Goal: Task Accomplishment & Management: Use online tool/utility

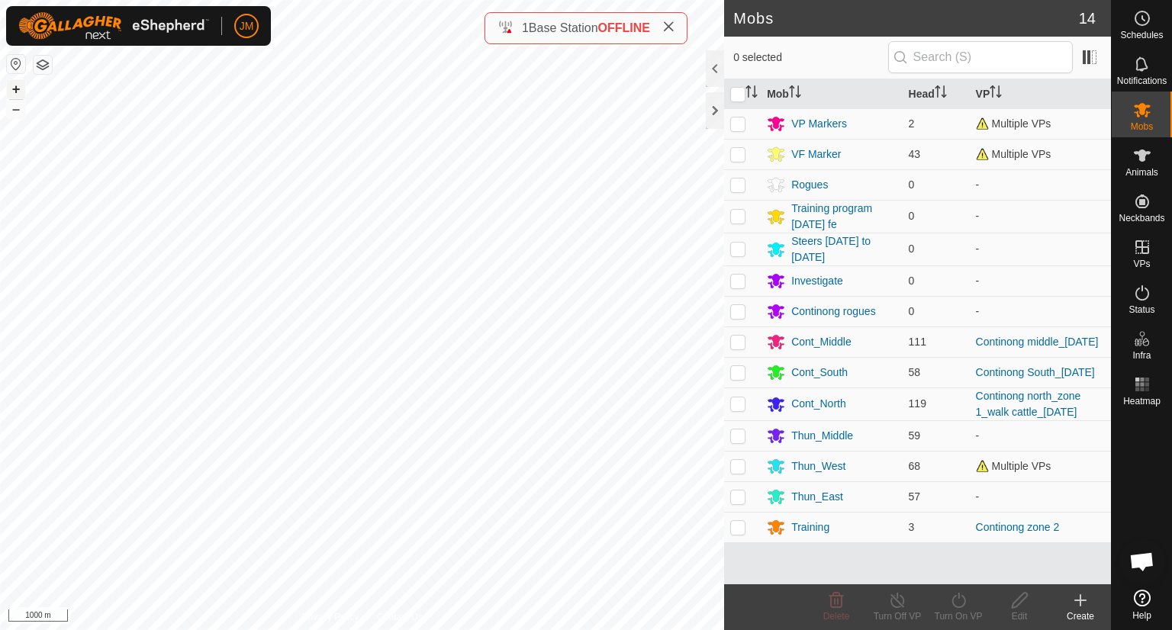
click at [14, 87] on button "+" at bounding box center [16, 89] width 18 height 18
click at [14, 86] on button "+" at bounding box center [16, 89] width 18 height 18
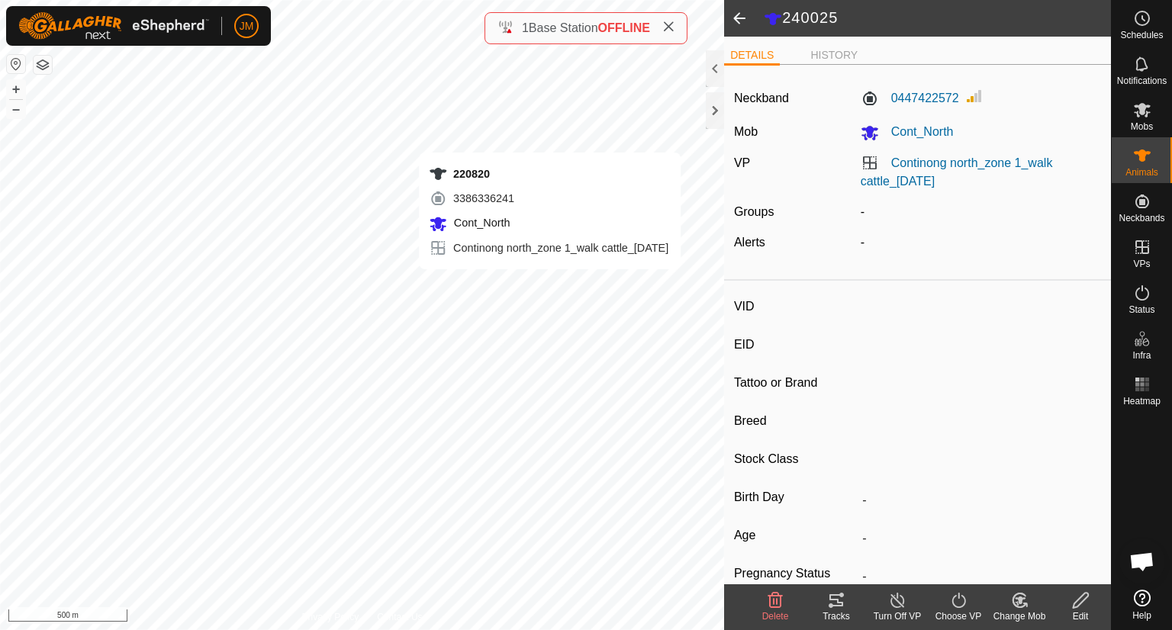
type input "240025"
type input "-"
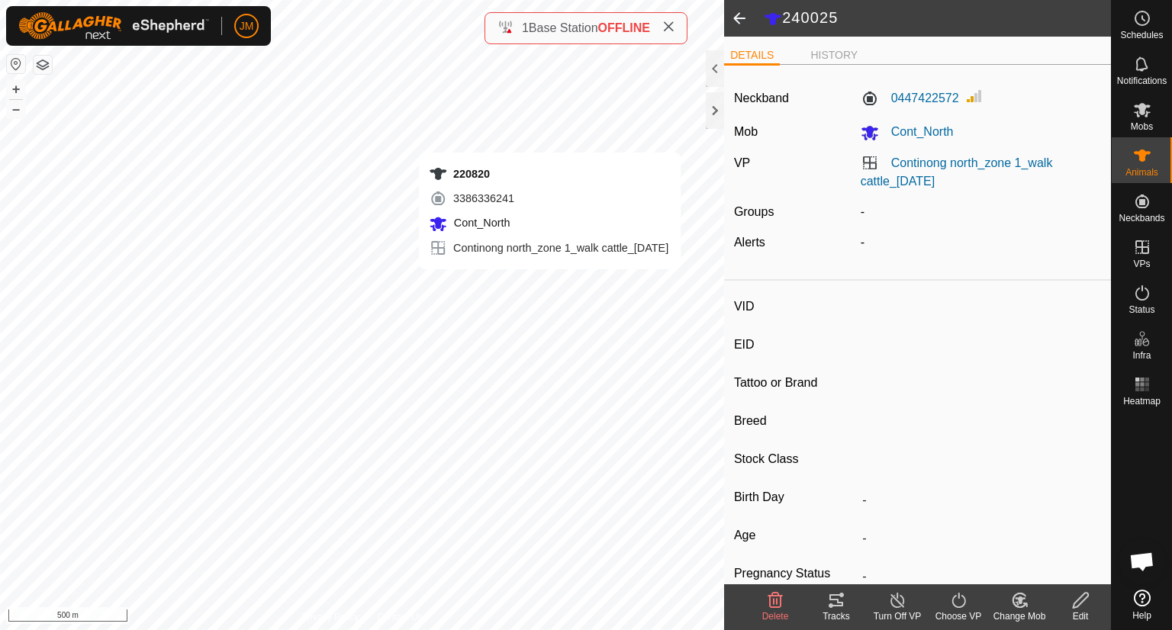
type input "-"
drag, startPoint x: 991, startPoint y: 185, endPoint x: 887, endPoint y: 166, distance: 106.2
click at [887, 166] on div "Continong north_zone 1_walk cattle_[DATE]" at bounding box center [981, 172] width 253 height 37
copy link "Continong north_zone 1_walk cattle_[DATE]"
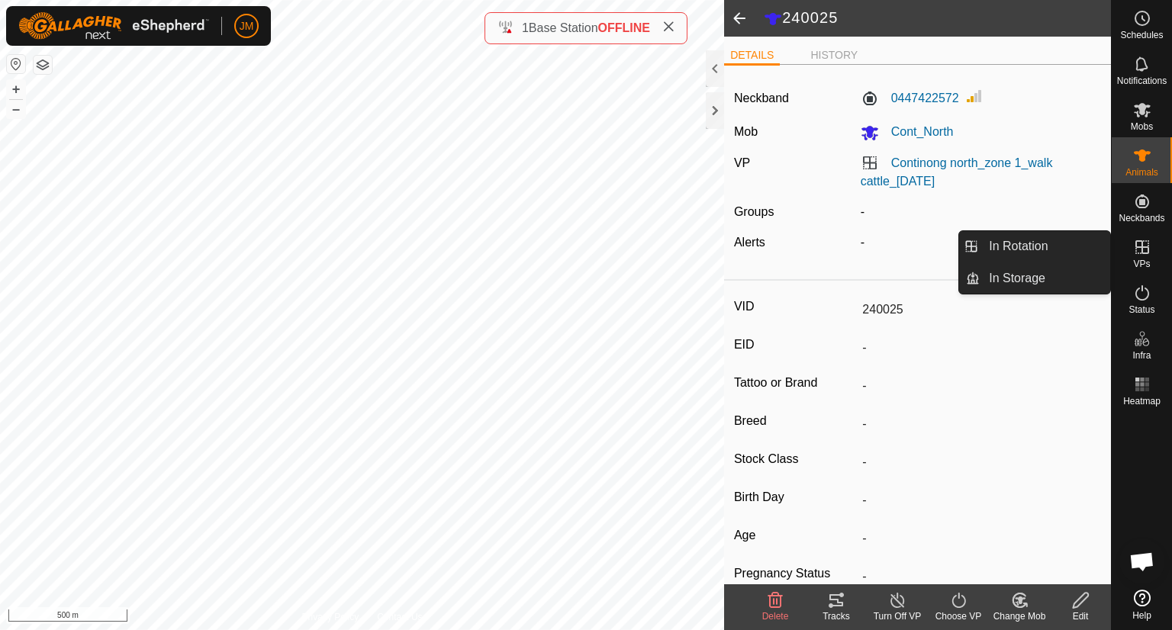
click at [1143, 253] on icon at bounding box center [1143, 247] width 14 height 14
click at [1030, 259] on link "In Rotation" at bounding box center [1045, 246] width 131 height 31
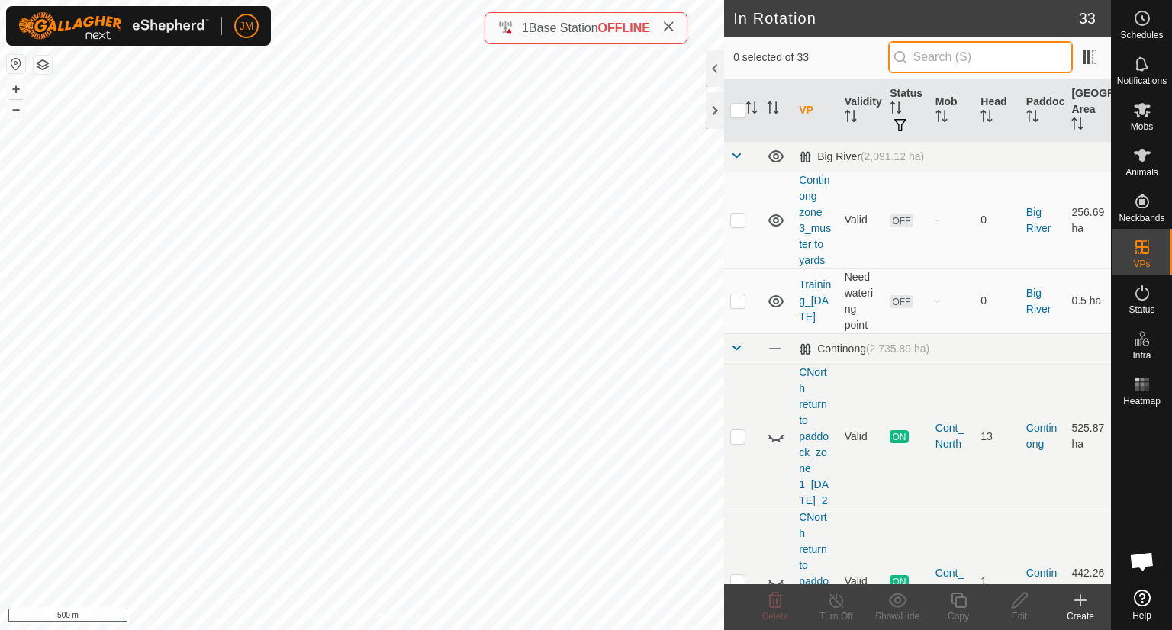
click at [938, 63] on input "text" at bounding box center [980, 57] width 185 height 32
paste input "Continong north_zone 1_walk cattle_[DATE]"
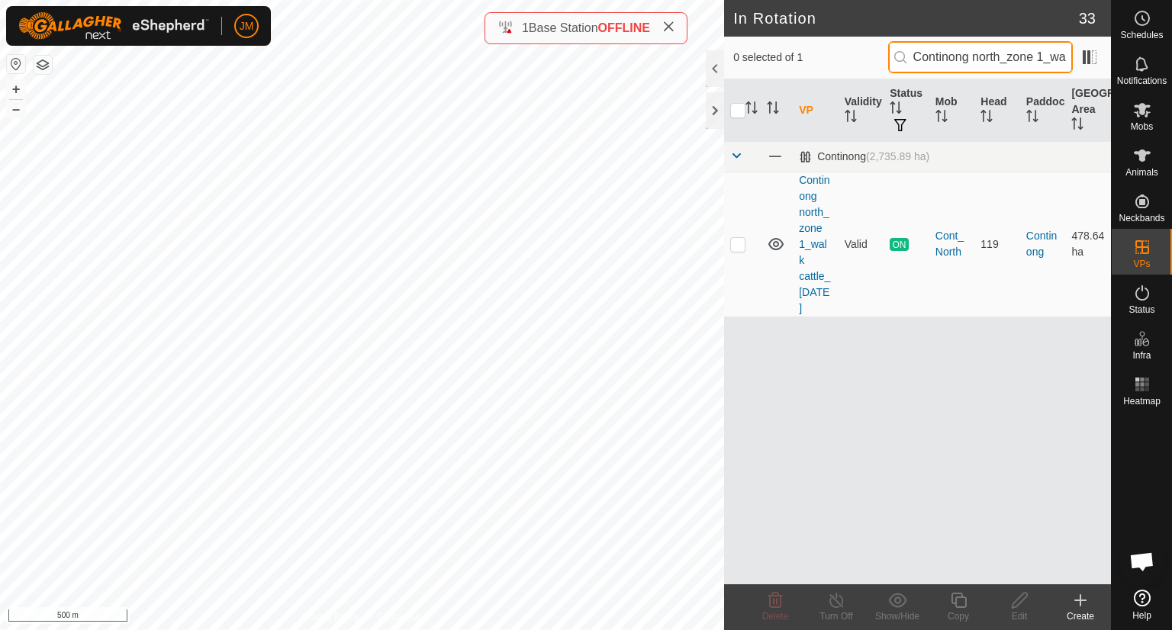
scroll to position [0, 118]
type input "Continong north_zone 1_walk cattle_[DATE]"
click at [737, 245] on p-checkbox at bounding box center [737, 244] width 15 height 12
checkbox input "true"
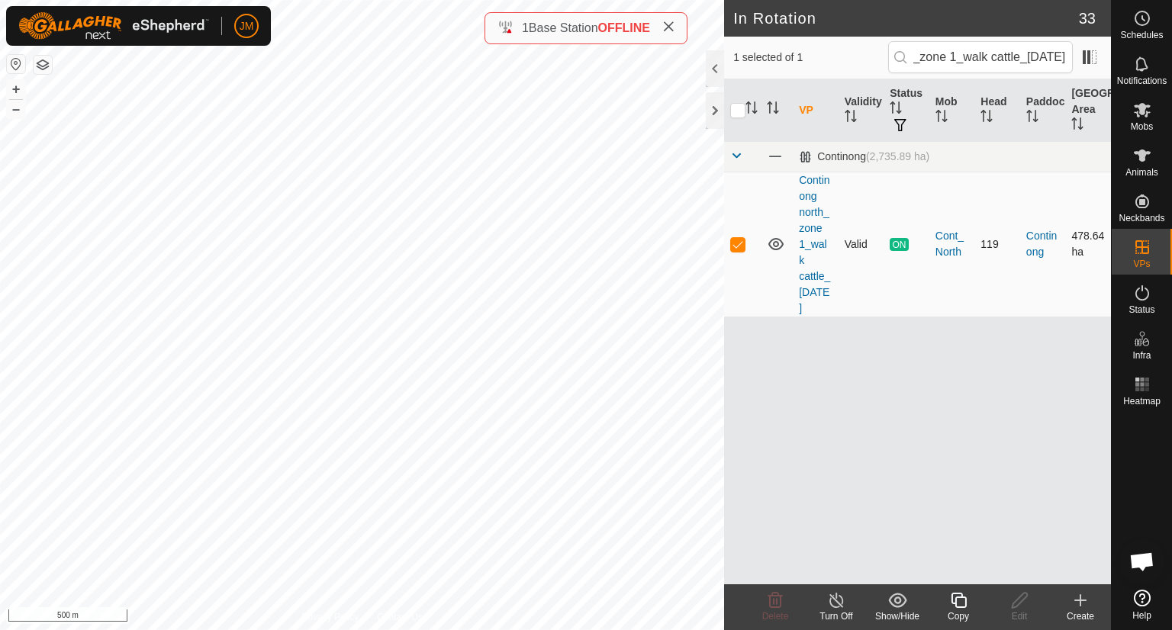
scroll to position [0, 0]
click at [962, 605] on icon at bounding box center [958, 601] width 19 height 18
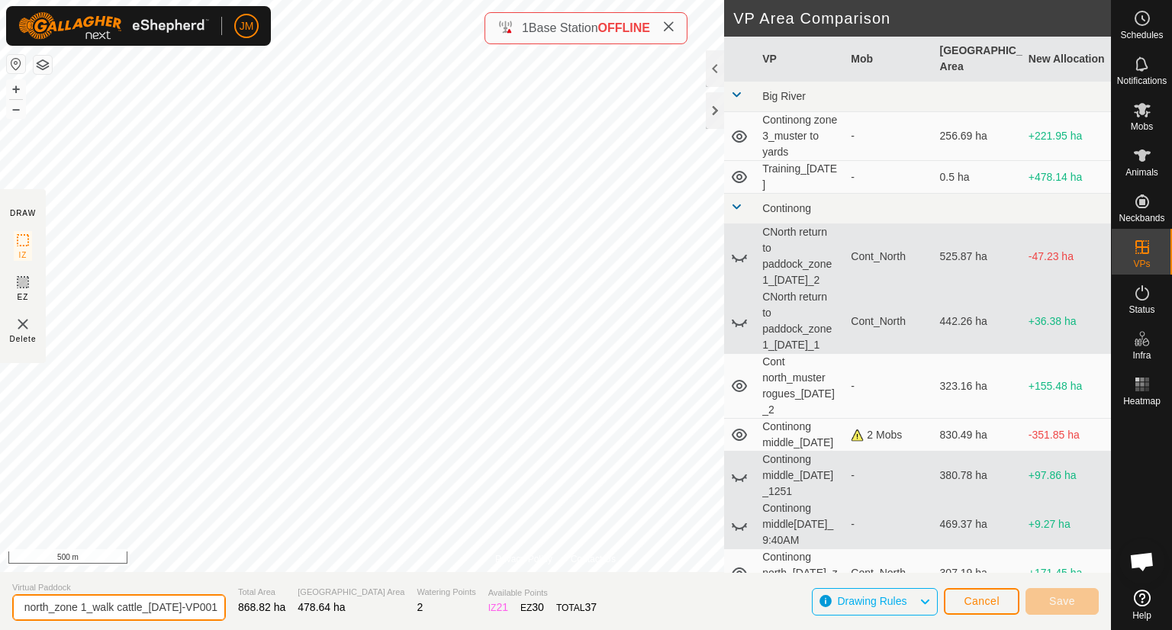
scroll to position [0, 81]
drag, startPoint x: 172, startPoint y: 608, endPoint x: 211, endPoint y: 612, distance: 39.9
click at [211, 612] on input "Continong north_zone 1_walk cattle_17Sept2025-VP001" at bounding box center [119, 608] width 214 height 27
click at [113, 610] on input "Continong north_zone 1_walk cattle_17Sept2025-VP001" at bounding box center [119, 608] width 214 height 27
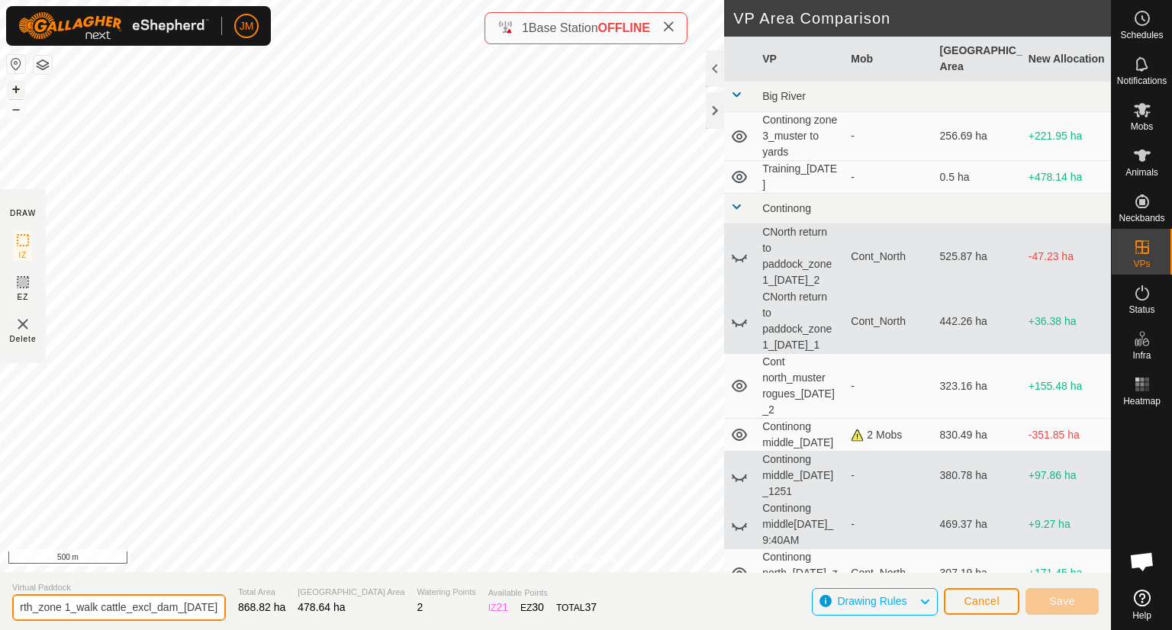
type input "Continong north_zone 1_walk cattle_excl_dam_[DATE]"
click at [12, 89] on button "+" at bounding box center [16, 89] width 18 height 18
click at [15, 89] on button "+" at bounding box center [16, 89] width 18 height 18
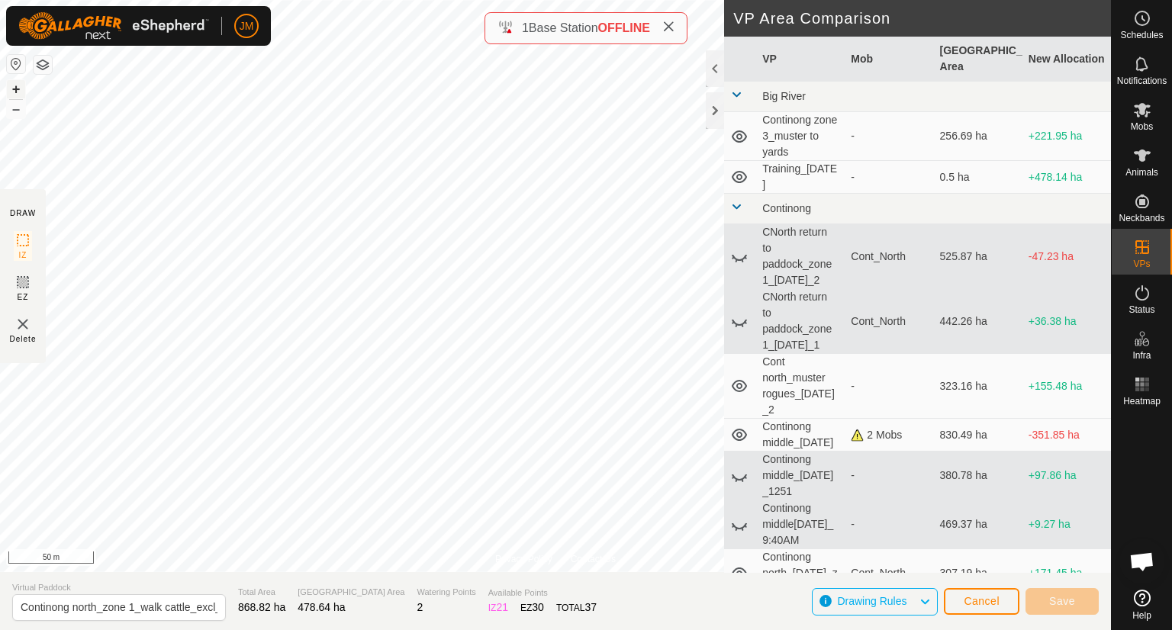
click at [16, 89] on button "+" at bounding box center [16, 89] width 18 height 18
click at [16, 87] on button "+" at bounding box center [16, 89] width 18 height 18
click at [15, 108] on button "–" at bounding box center [16, 109] width 18 height 18
click at [19, 287] on icon at bounding box center [23, 282] width 18 height 18
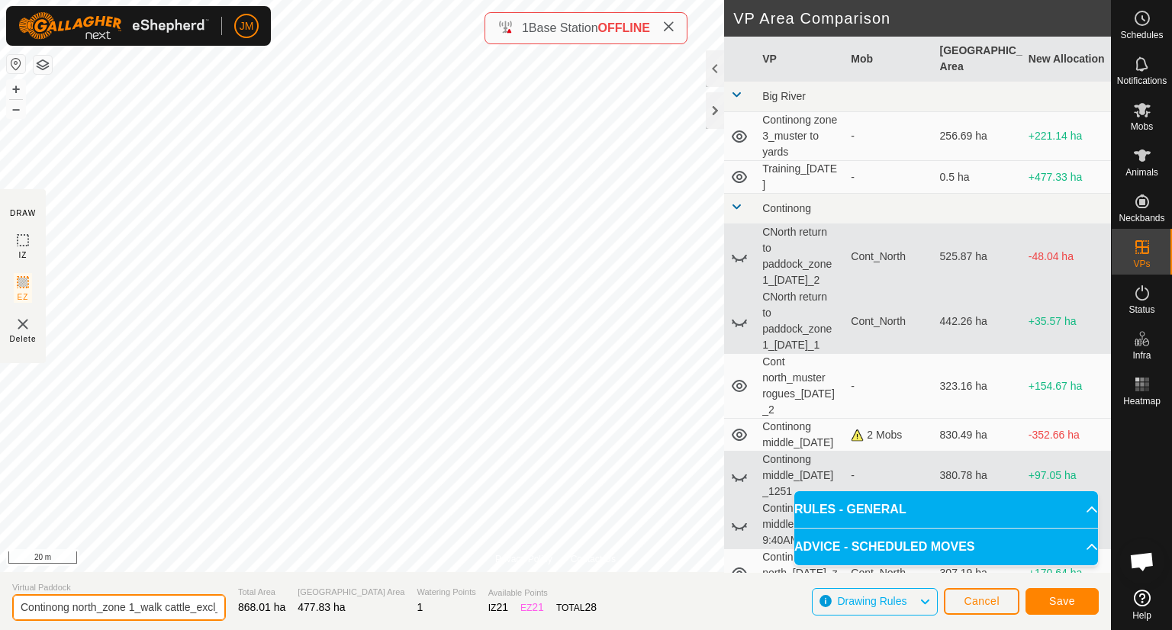
scroll to position [0, 97]
drag, startPoint x: 132, startPoint y: 608, endPoint x: 234, endPoint y: 601, distance: 102.5
click at [234, 601] on section "Virtual Paddock Continong north_zone 1_walk cattle_excl_dam_17Sept2025 Total Ar…" at bounding box center [555, 601] width 1111 height 58
click at [201, 608] on input "Continong north_zone 1_walk cattle_excl_dam_[DATE]" at bounding box center [119, 608] width 214 height 27
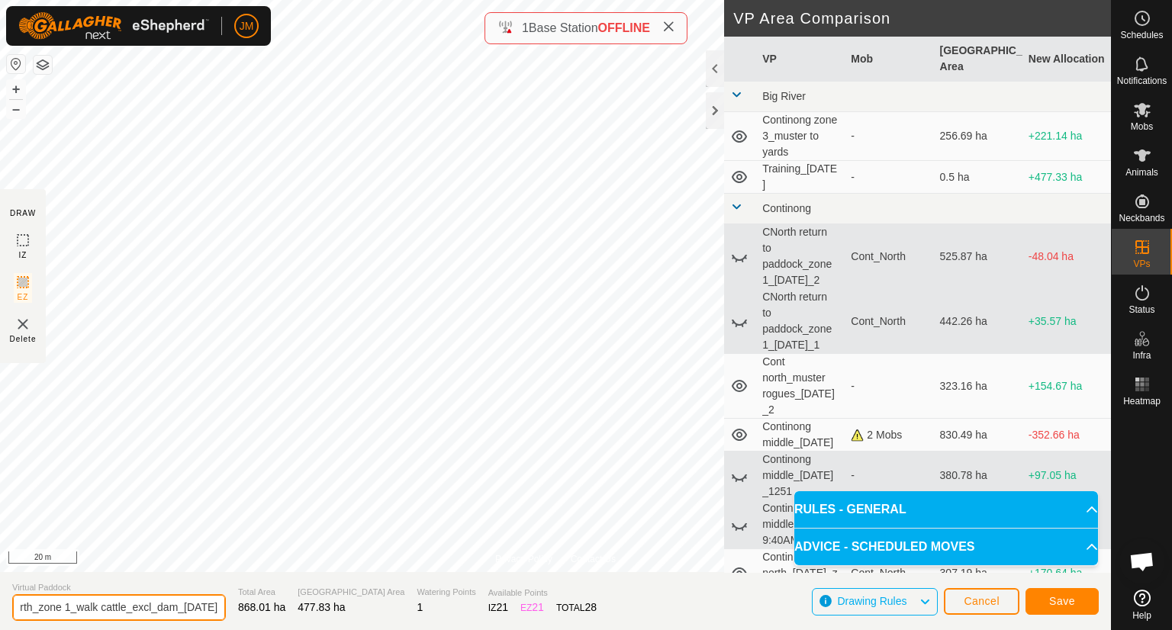
click at [201, 608] on input "Continong north_zone 1_walk cattle_excl_dam_[DATE]" at bounding box center [119, 608] width 214 height 27
click at [15, 113] on button "–" at bounding box center [16, 109] width 18 height 18
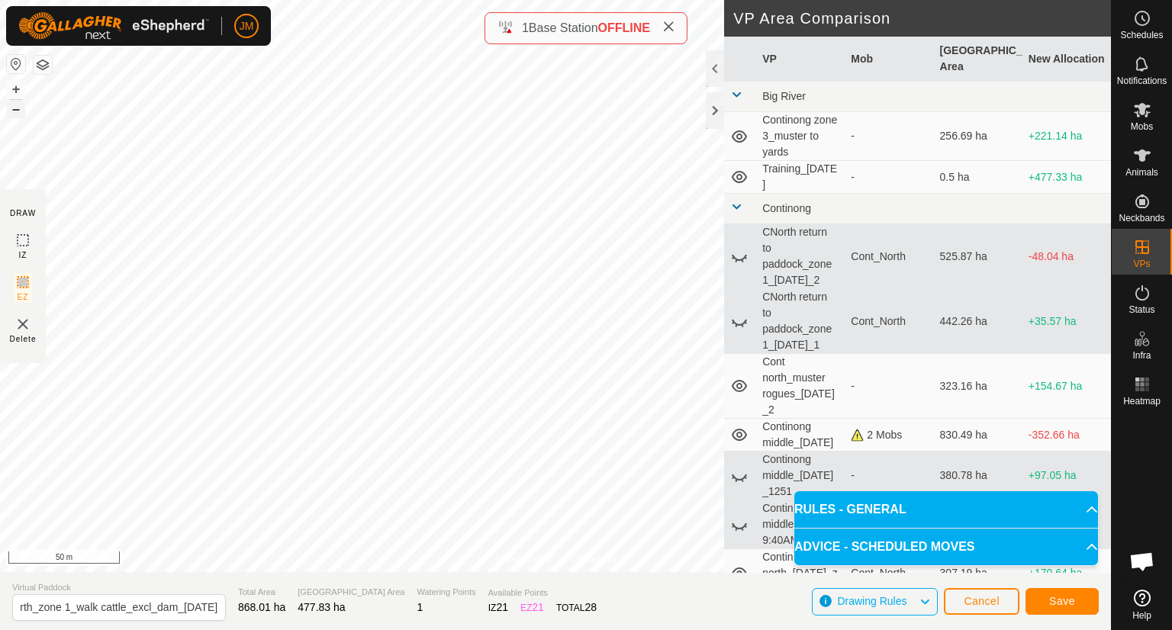
scroll to position [0, 0]
click at [15, 113] on button "–" at bounding box center [16, 109] width 18 height 18
click at [25, 286] on icon at bounding box center [23, 282] width 18 height 18
click at [29, 247] on icon at bounding box center [23, 240] width 18 height 18
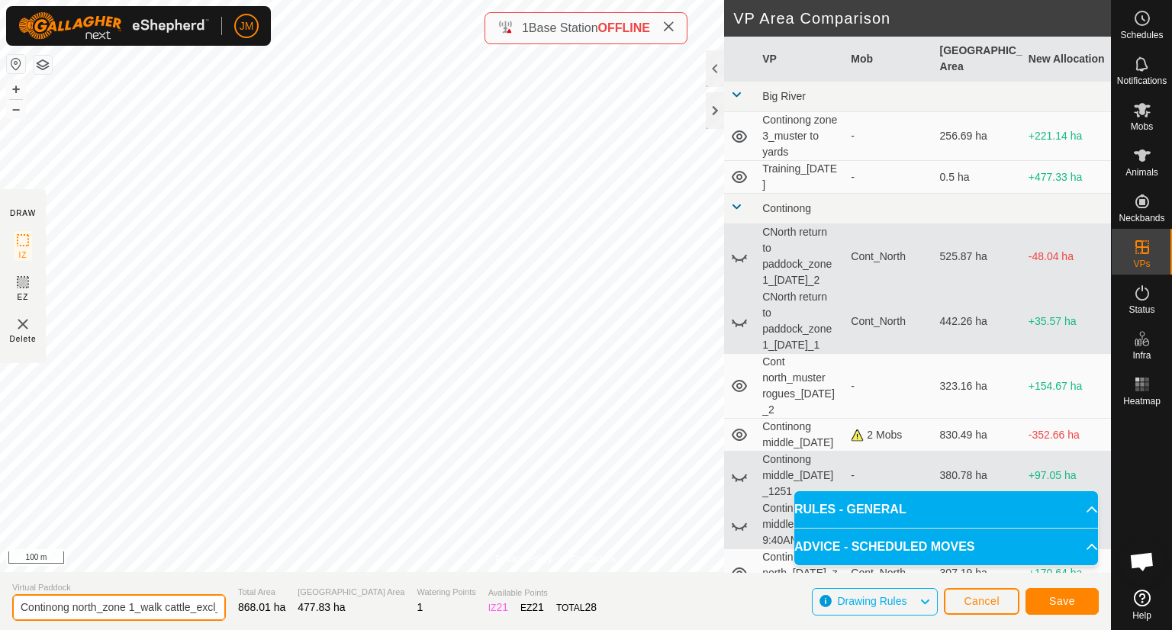
click at [192, 610] on input "Continong north_zone 1_walk cattle_excl_dam_[DATE]" at bounding box center [119, 608] width 214 height 27
click at [1059, 606] on span "Save" at bounding box center [1062, 601] width 26 height 12
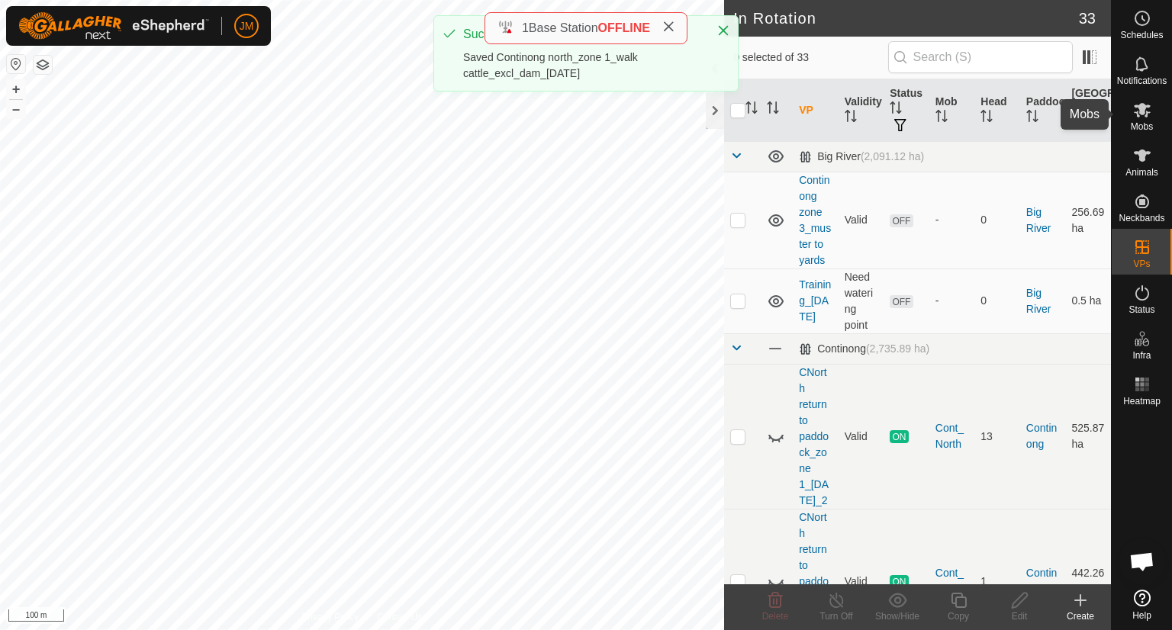
click at [1135, 120] on es-mob-svg-icon at bounding box center [1142, 110] width 27 height 24
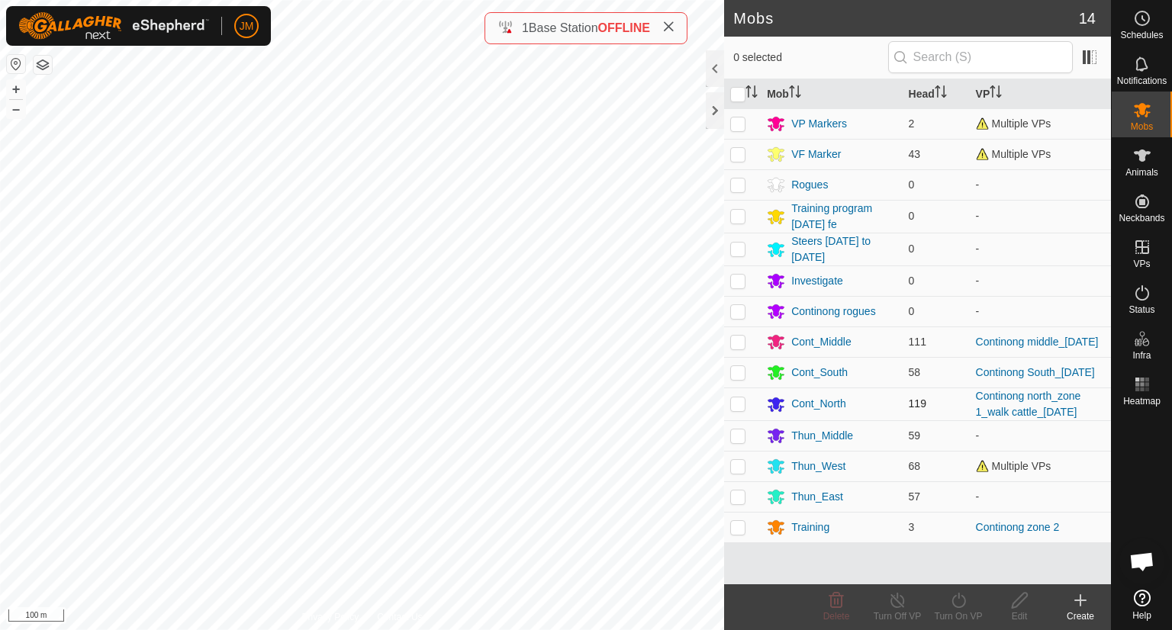
click at [740, 405] on p-checkbox at bounding box center [737, 404] width 15 height 12
checkbox input "true"
click at [756, 92] on icon "Activate to sort" at bounding box center [752, 91] width 12 height 12
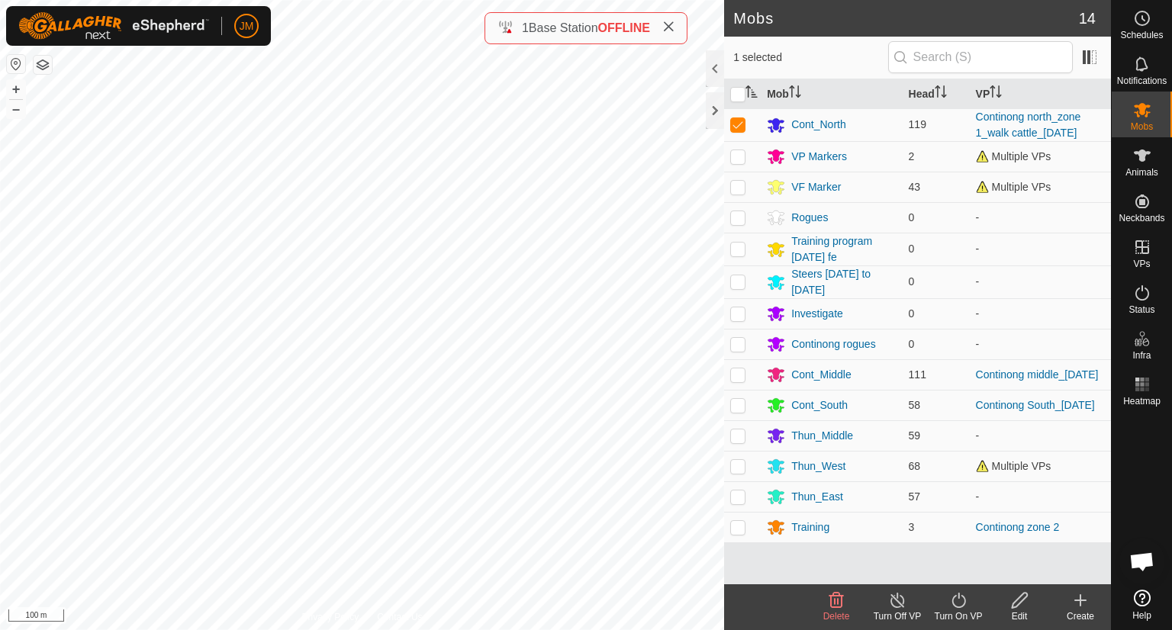
click at [957, 607] on icon at bounding box center [959, 600] width 14 height 15
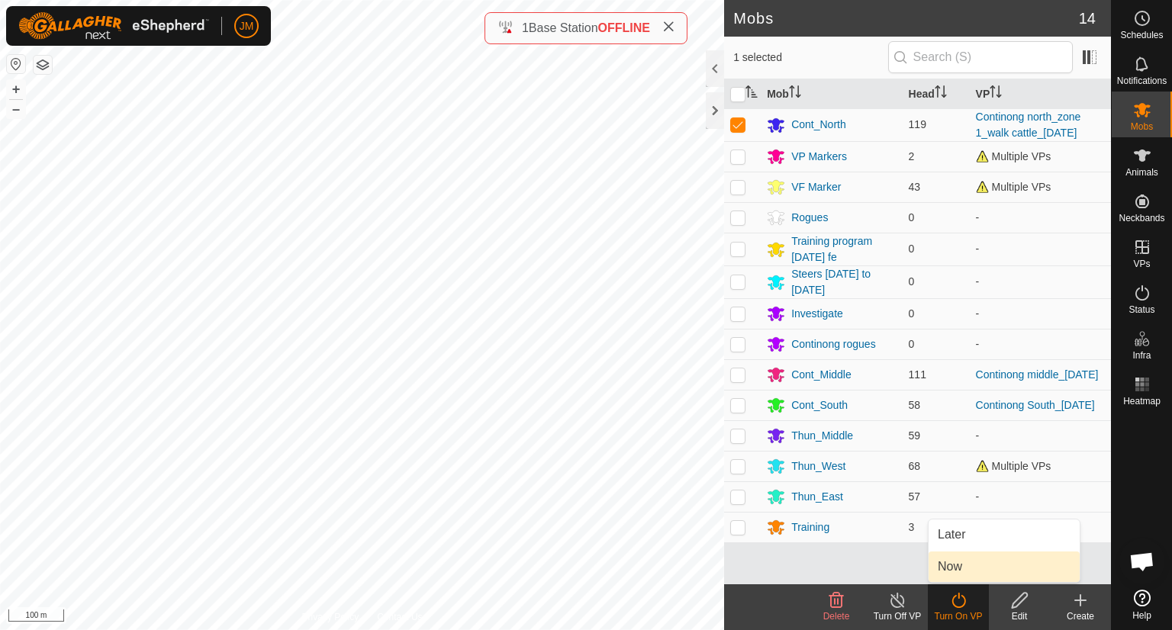
click at [976, 559] on link "Now" at bounding box center [1004, 567] width 151 height 31
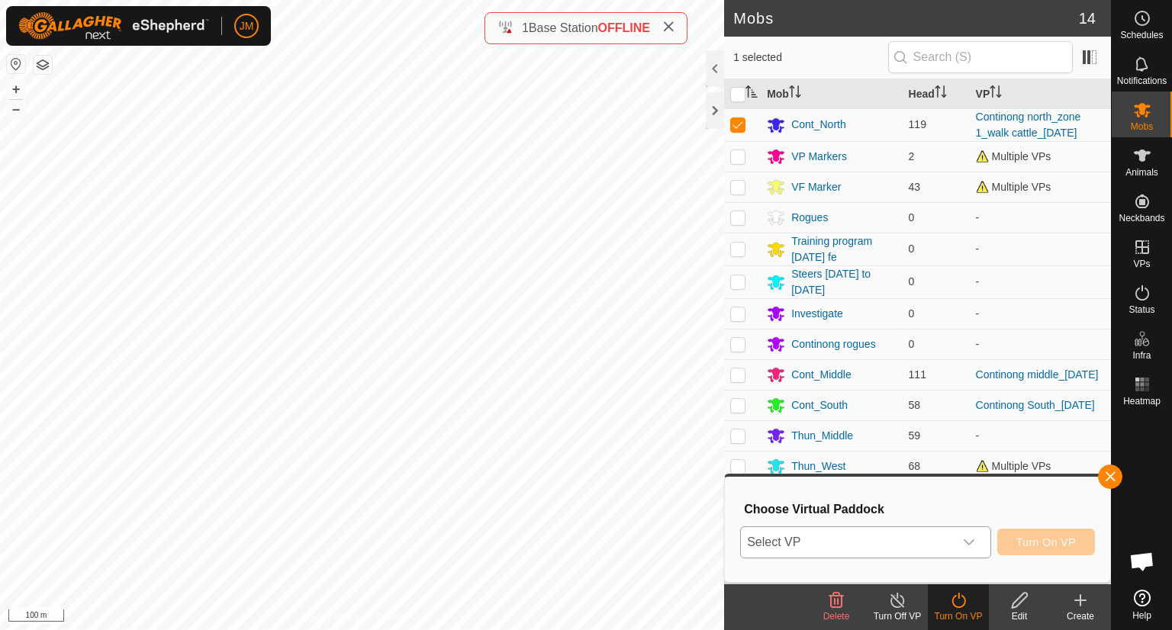
click at [950, 546] on span "Select VP" at bounding box center [847, 542] width 213 height 31
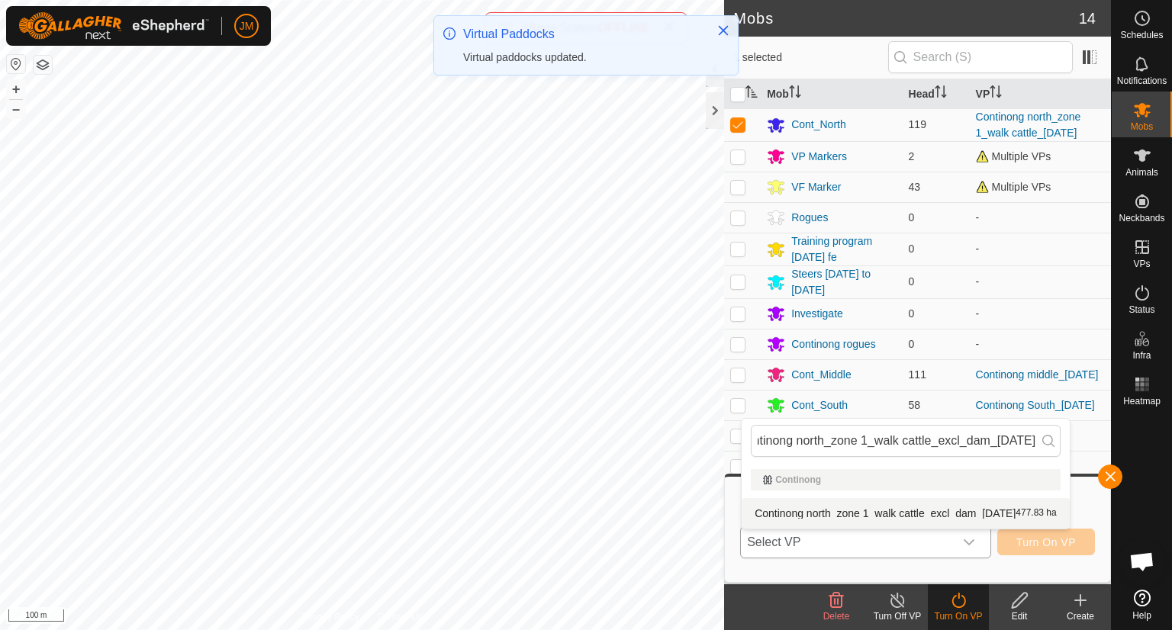
type input "Continong north_zone 1_walk cattle_excl_dam_[DATE]"
click at [875, 511] on li "Continong north_zone 1_walk cattle_excl_dam_17Sept2025 477.83 ha" at bounding box center [906, 513] width 328 height 31
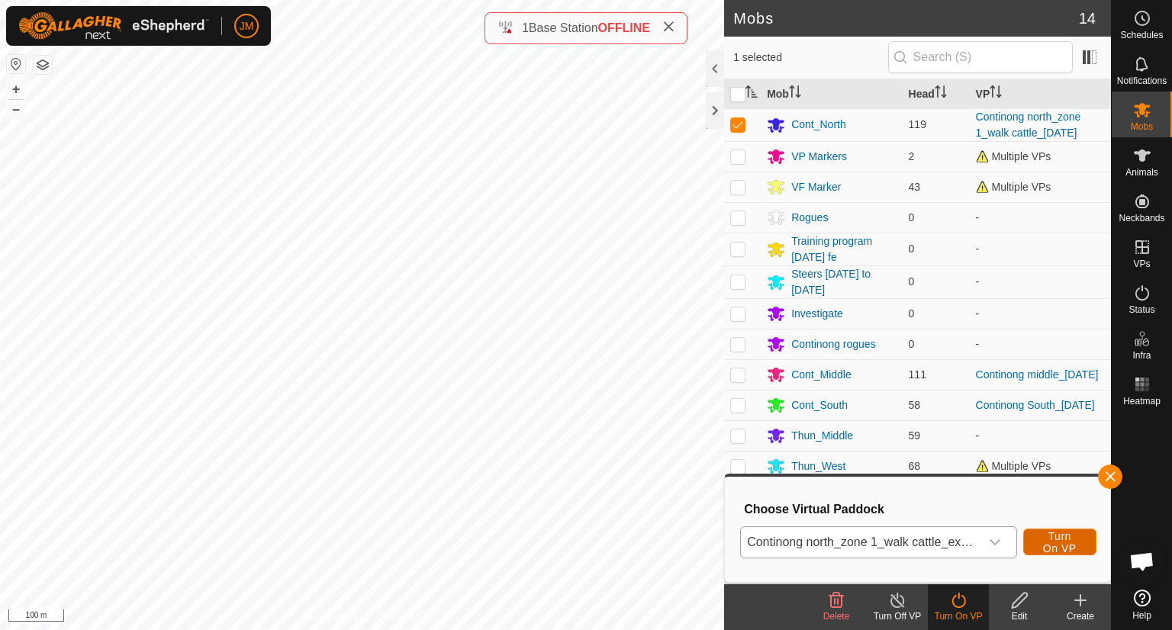
click at [1056, 541] on span "Turn On VP" at bounding box center [1060, 542] width 35 height 24
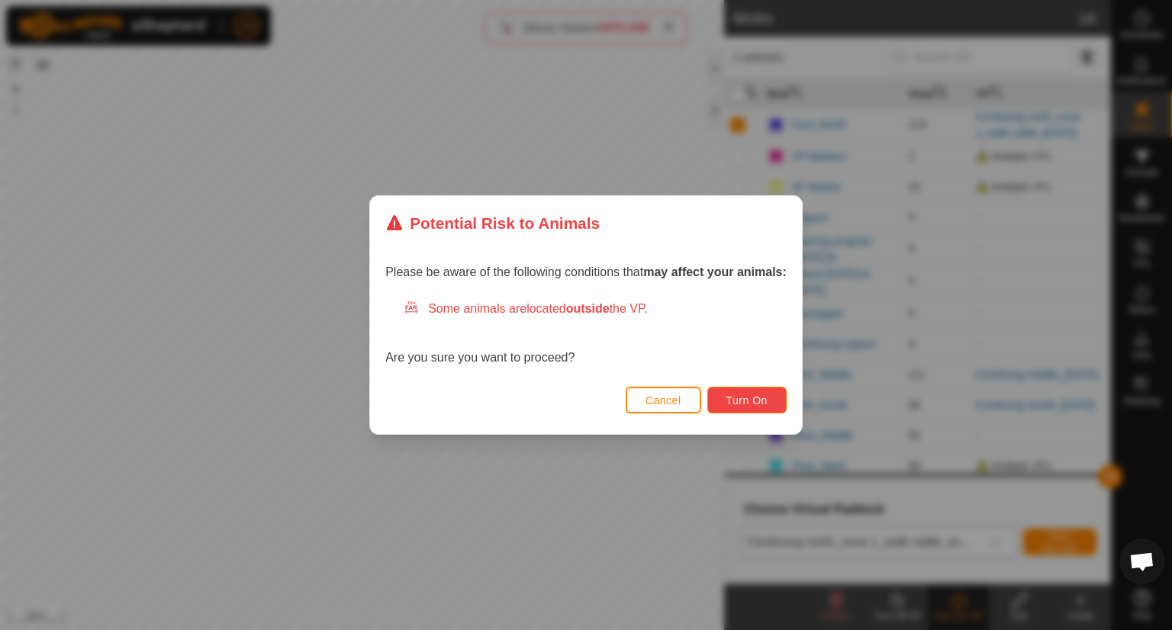
click at [746, 401] on span "Turn On" at bounding box center [747, 401] width 41 height 12
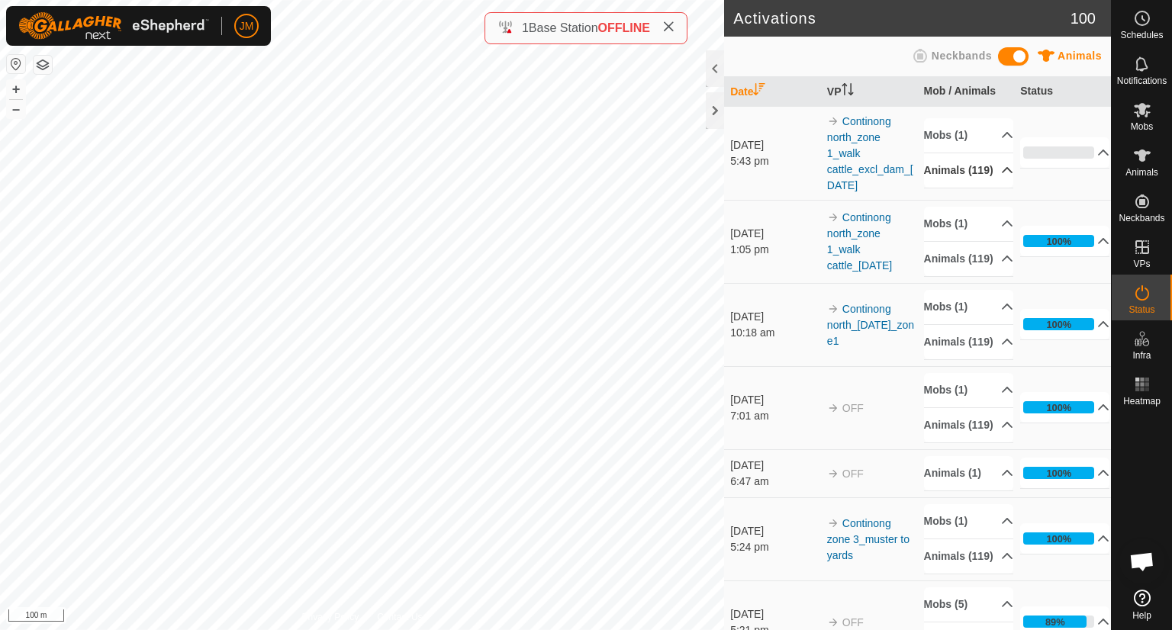
click at [988, 169] on p-accordion-header "Animals (119)" at bounding box center [968, 170] width 89 height 34
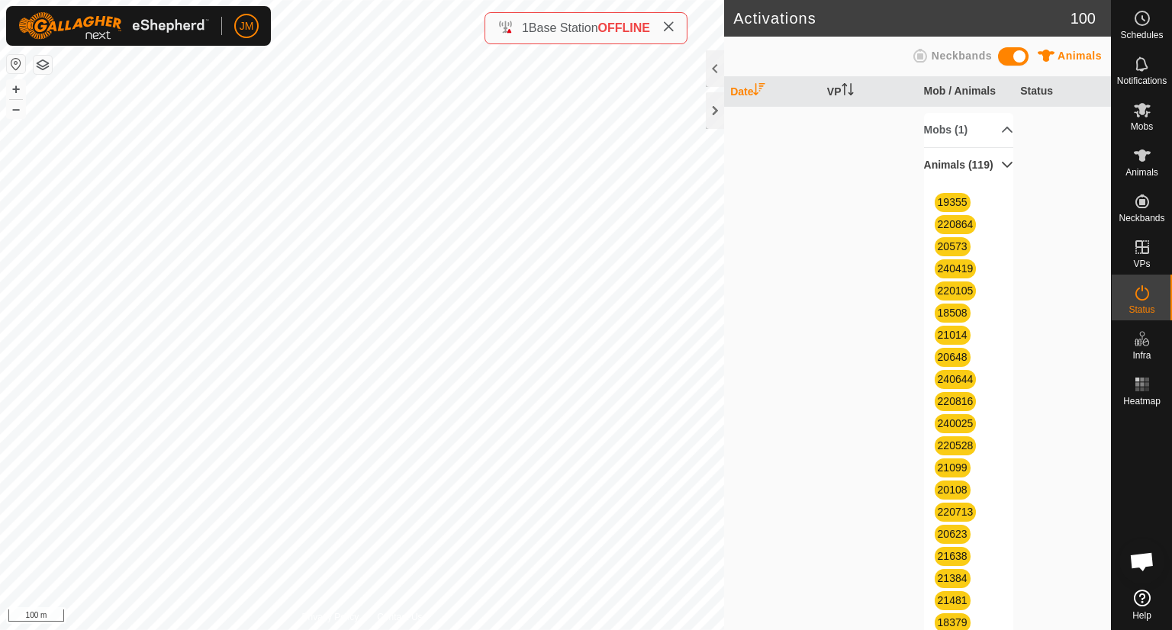
click at [988, 169] on p-accordion-header "Animals (119)" at bounding box center [968, 165] width 89 height 34
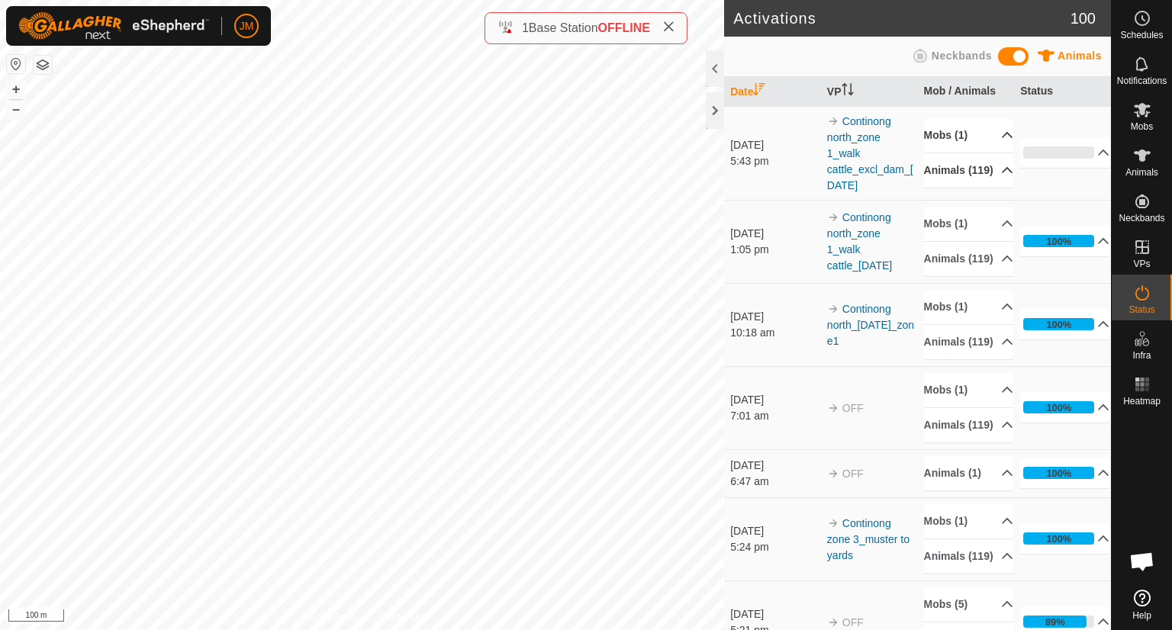
click at [992, 129] on p-accordion-header "Mobs (1)" at bounding box center [968, 135] width 89 height 34
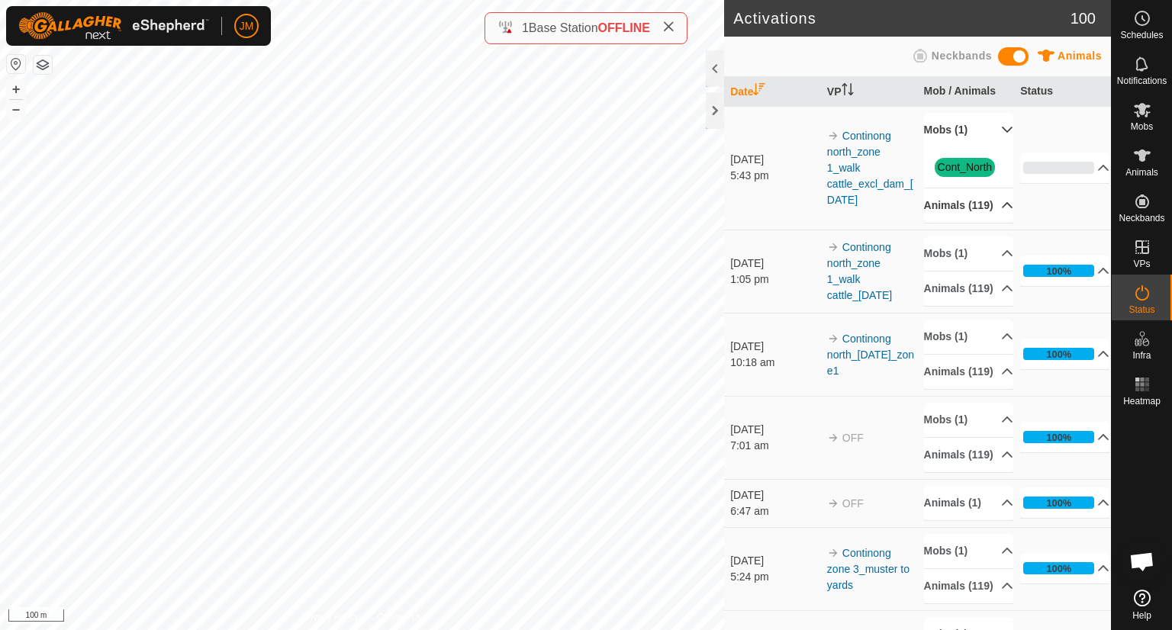
click at [992, 125] on p-accordion-header "Mobs (1)" at bounding box center [968, 130] width 89 height 34
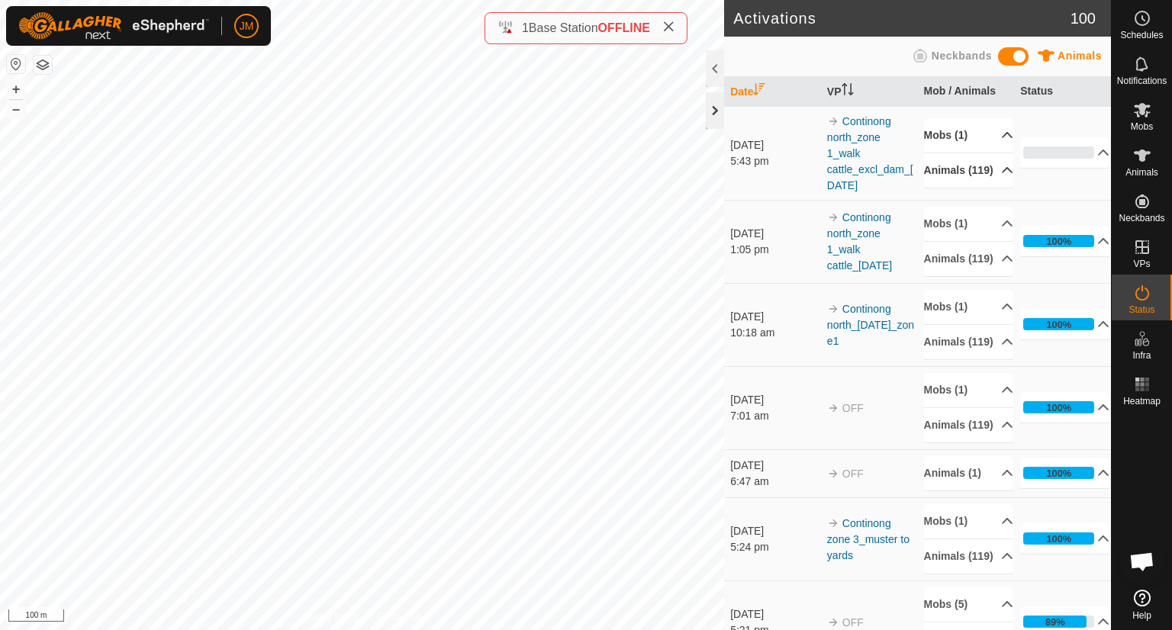
click at [712, 117] on div at bounding box center [715, 110] width 18 height 37
click at [715, 120] on div at bounding box center [715, 110] width 18 height 37
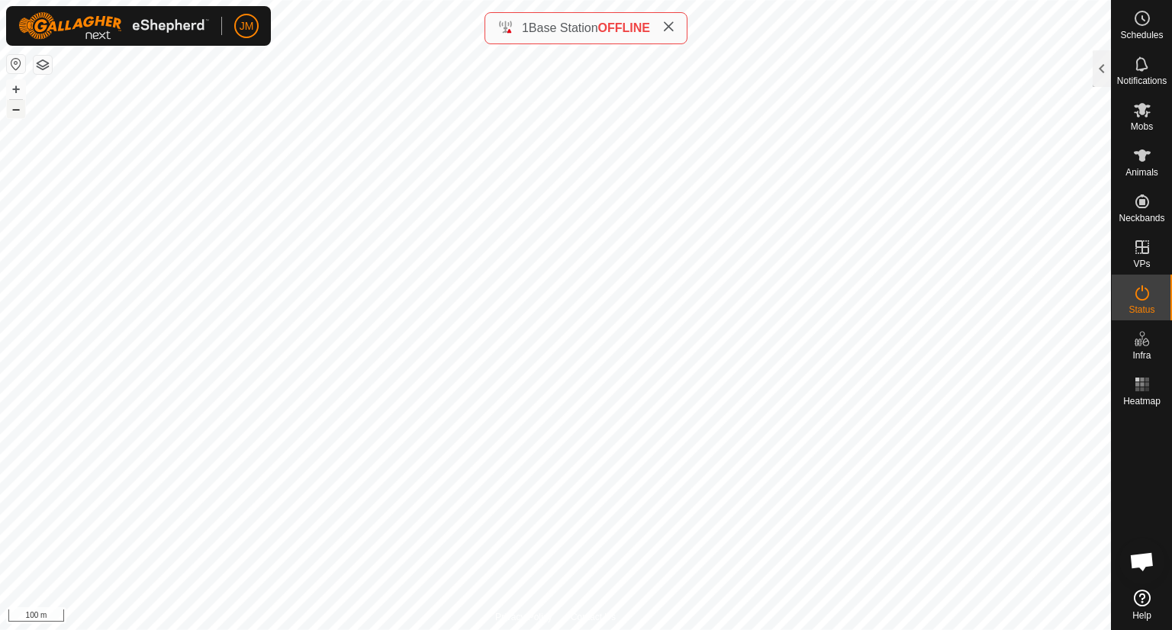
click at [15, 111] on button "–" at bounding box center [16, 109] width 18 height 18
click at [13, 108] on button "–" at bounding box center [16, 109] width 18 height 18
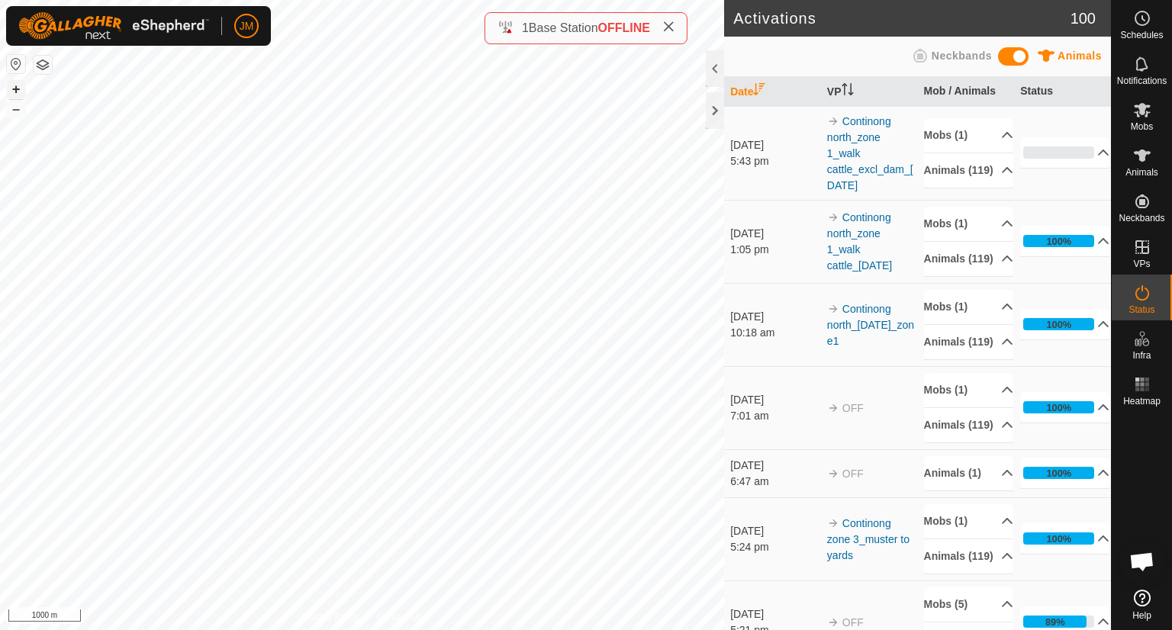
click at [15, 90] on button "+" at bounding box center [16, 89] width 18 height 18
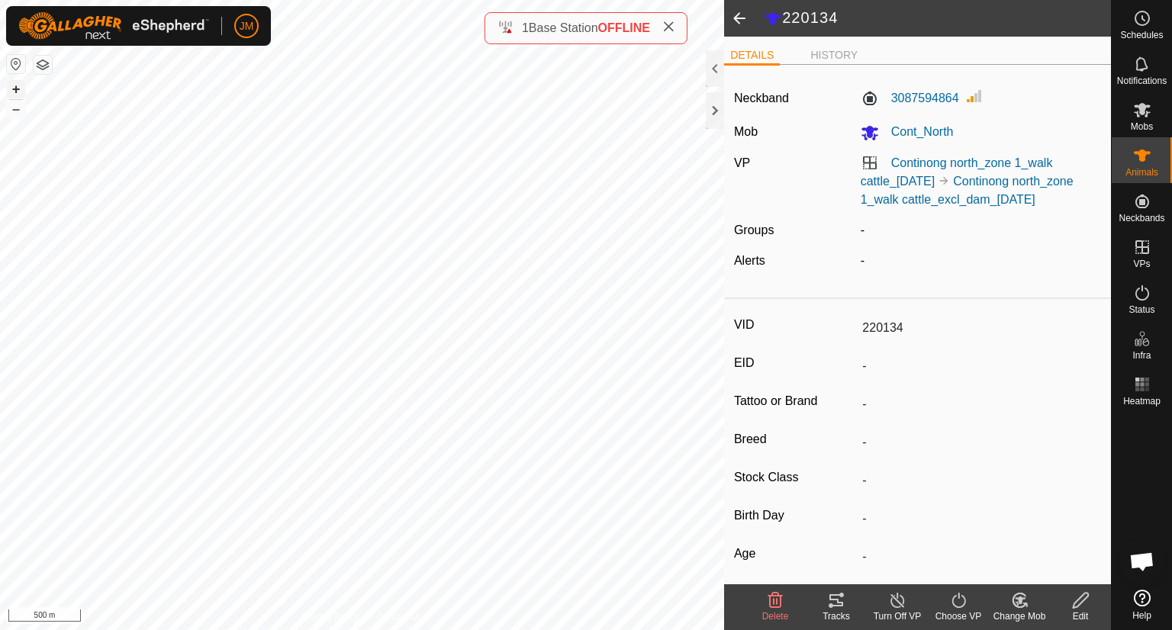
click at [19, 86] on button "+" at bounding box center [16, 89] width 18 height 18
click at [15, 109] on button "–" at bounding box center [16, 109] width 18 height 18
click at [960, 206] on link "Continong north_zone 1_walk cattle_excl_dam_[DATE]" at bounding box center [967, 190] width 213 height 31
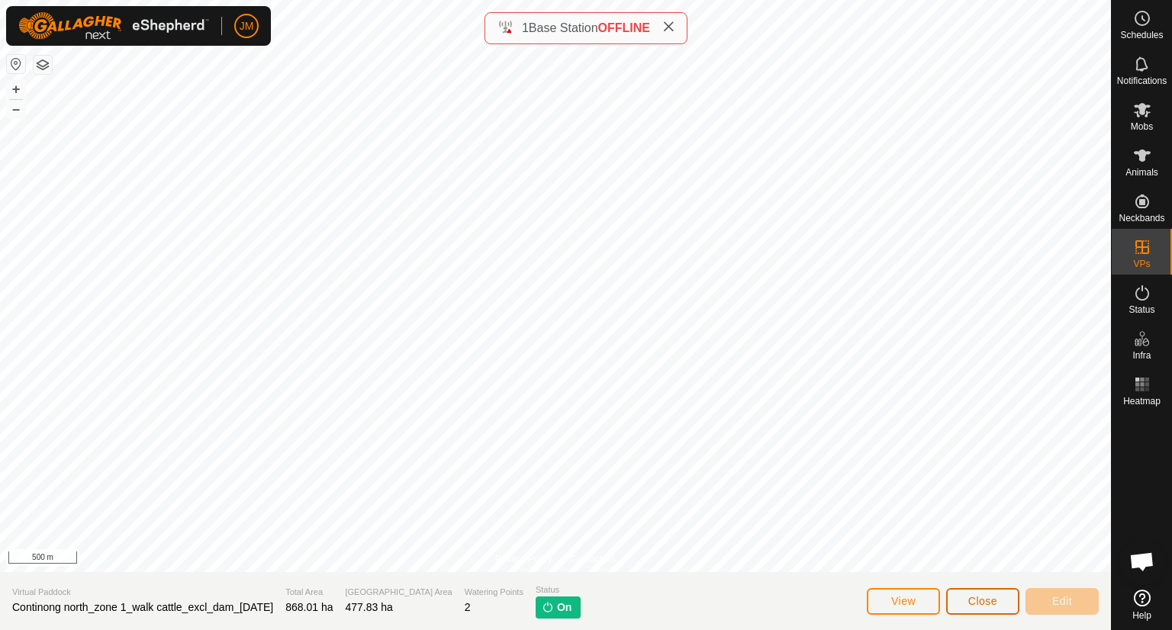
click at [976, 601] on span "Close" at bounding box center [983, 601] width 29 height 12
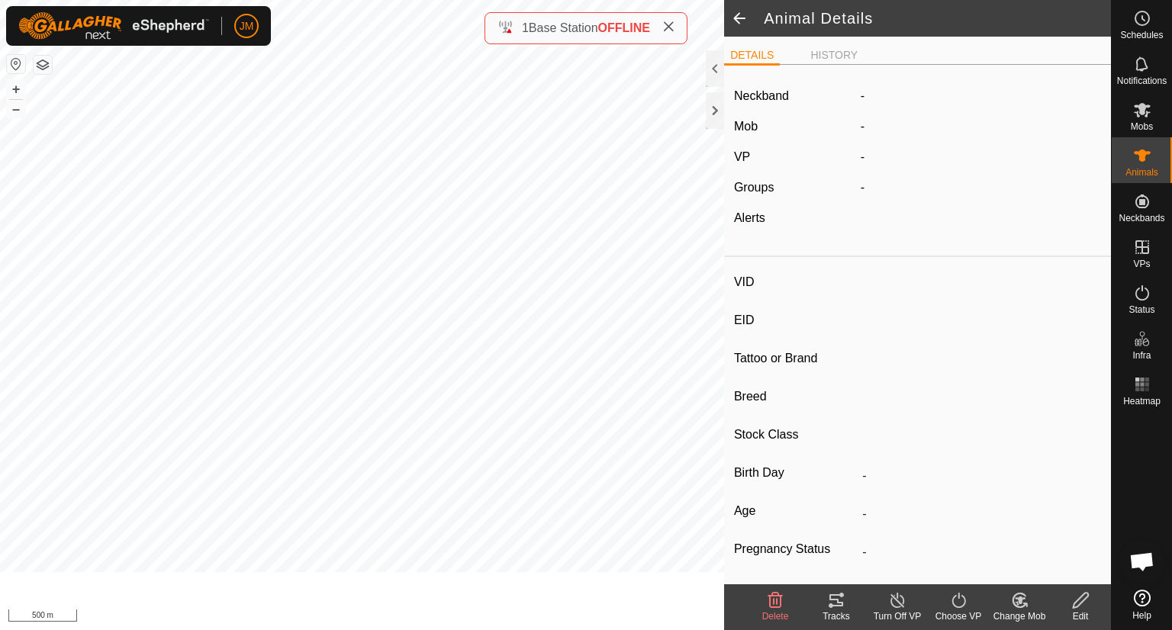
type input "220134"
type input "-"
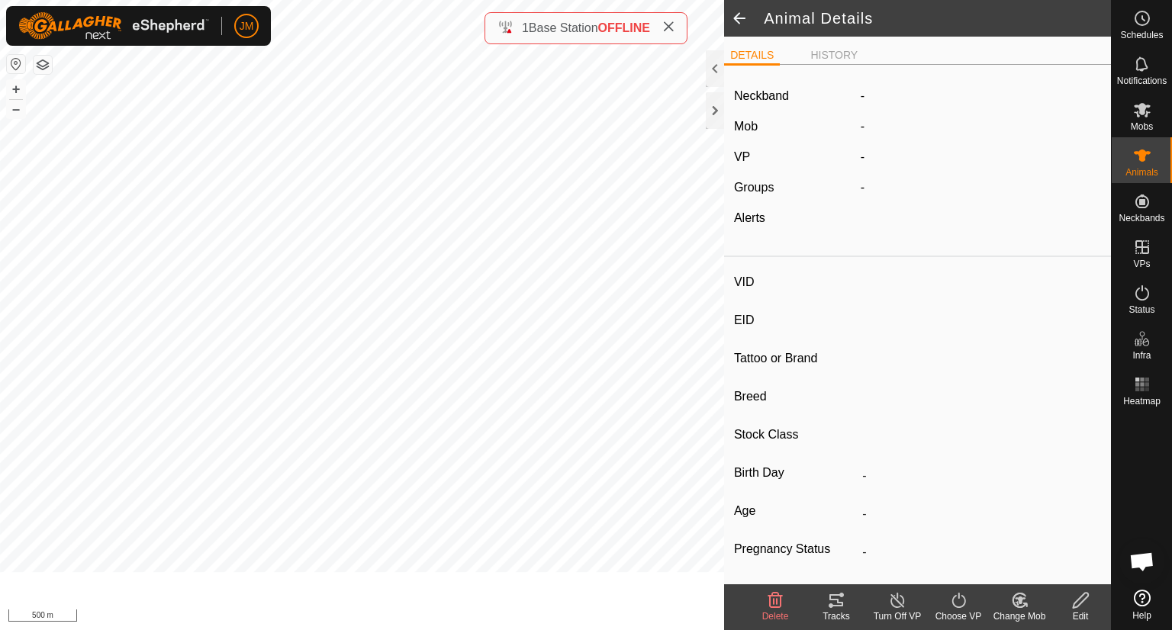
type input "-"
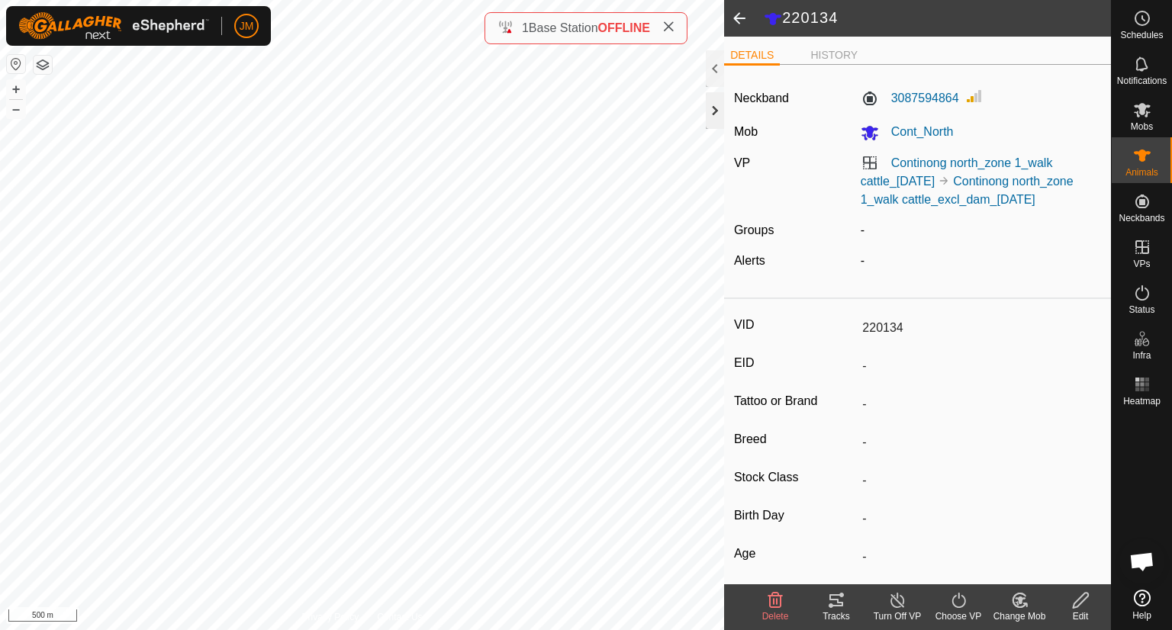
click at [720, 111] on div at bounding box center [715, 110] width 18 height 37
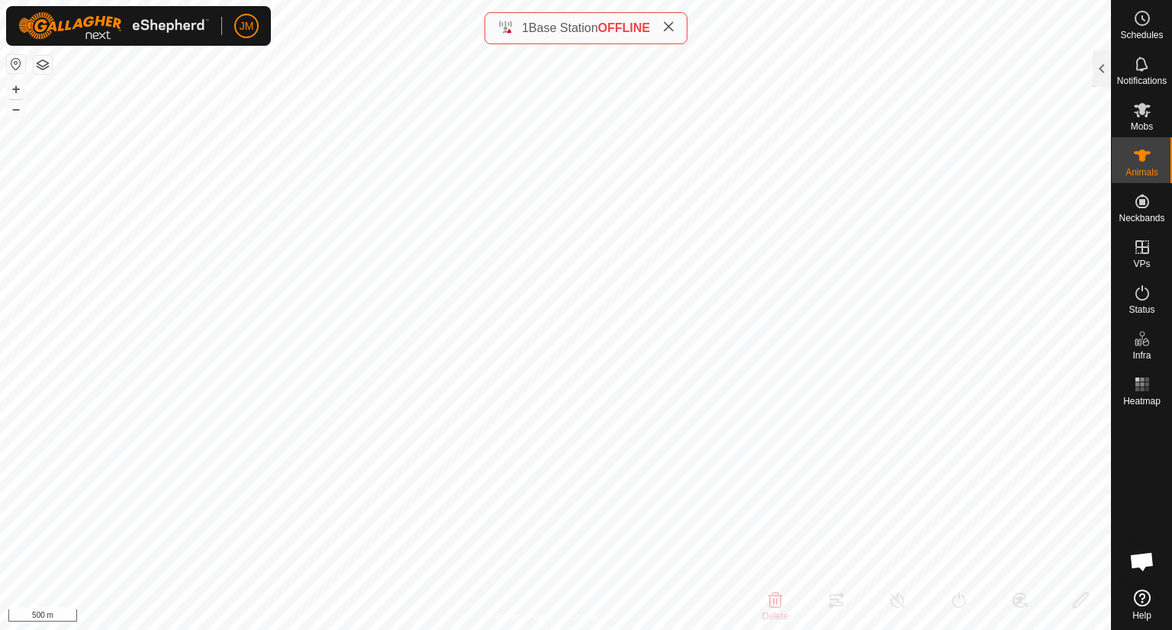
click at [675, 28] on icon at bounding box center [669, 27] width 12 height 12
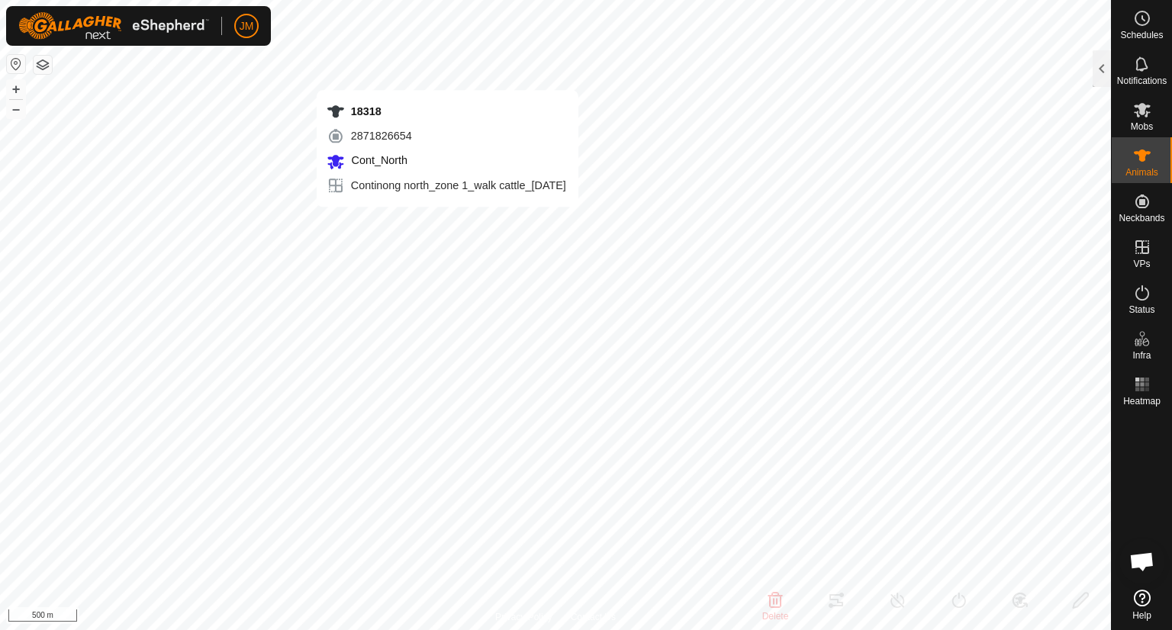
type input "18318"
type input "-"
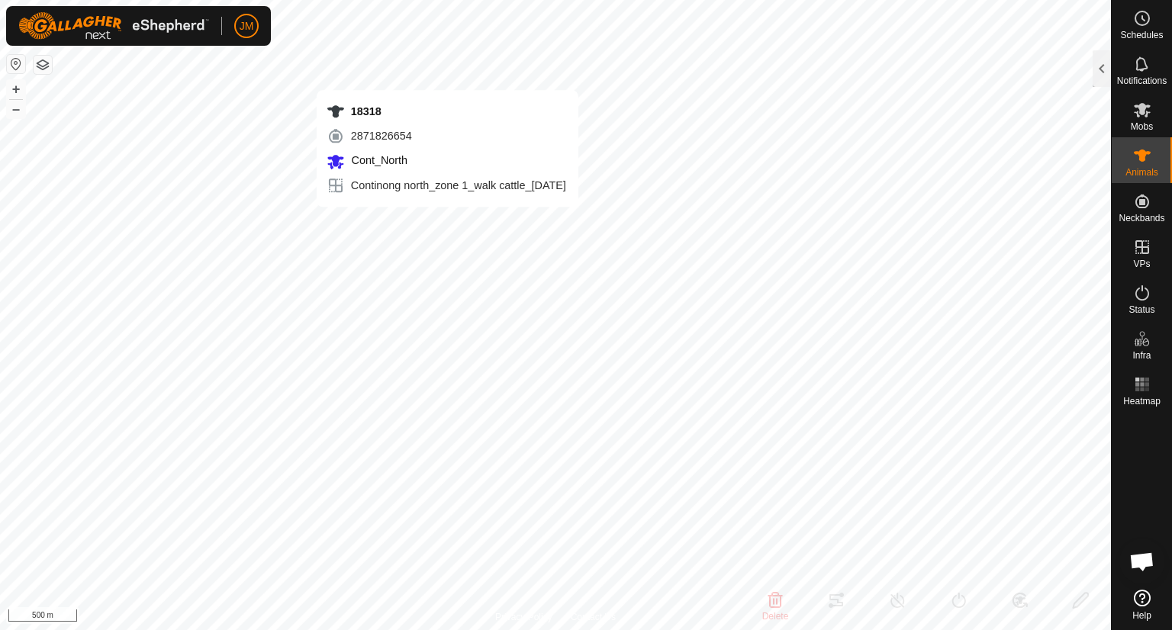
type input "-"
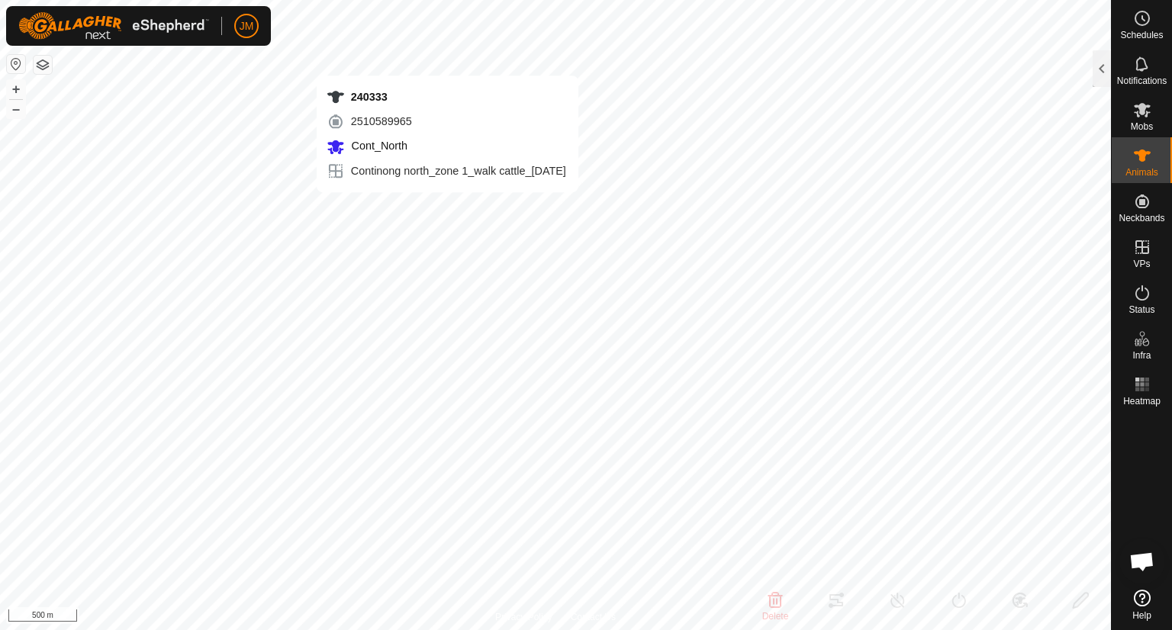
type input "240333"
type input "-"
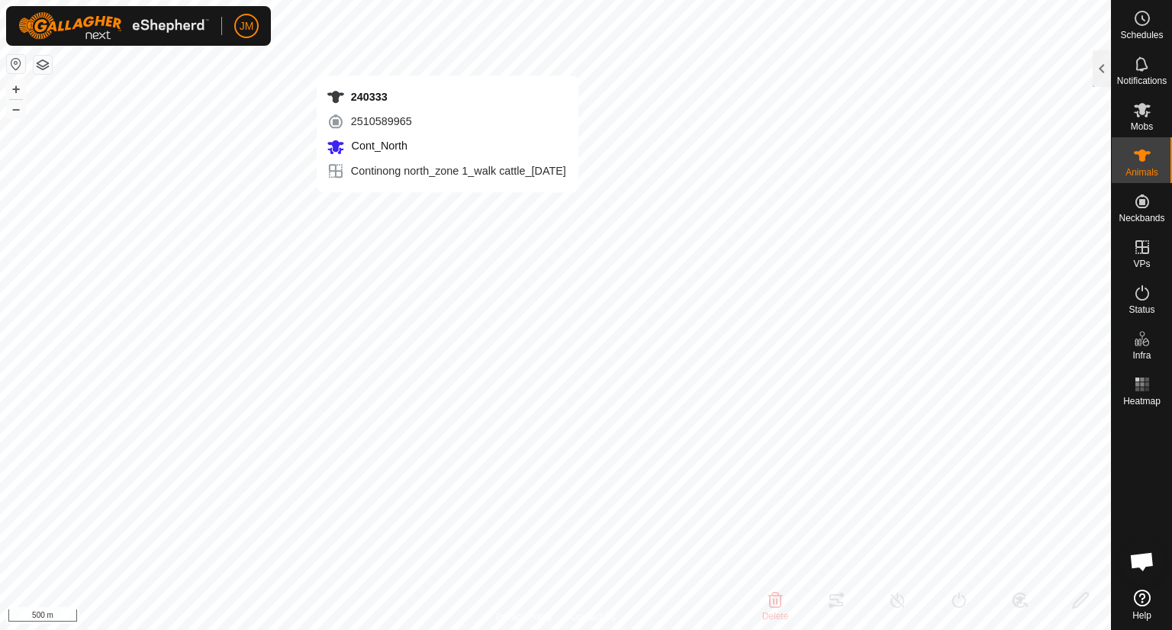
type input "-"
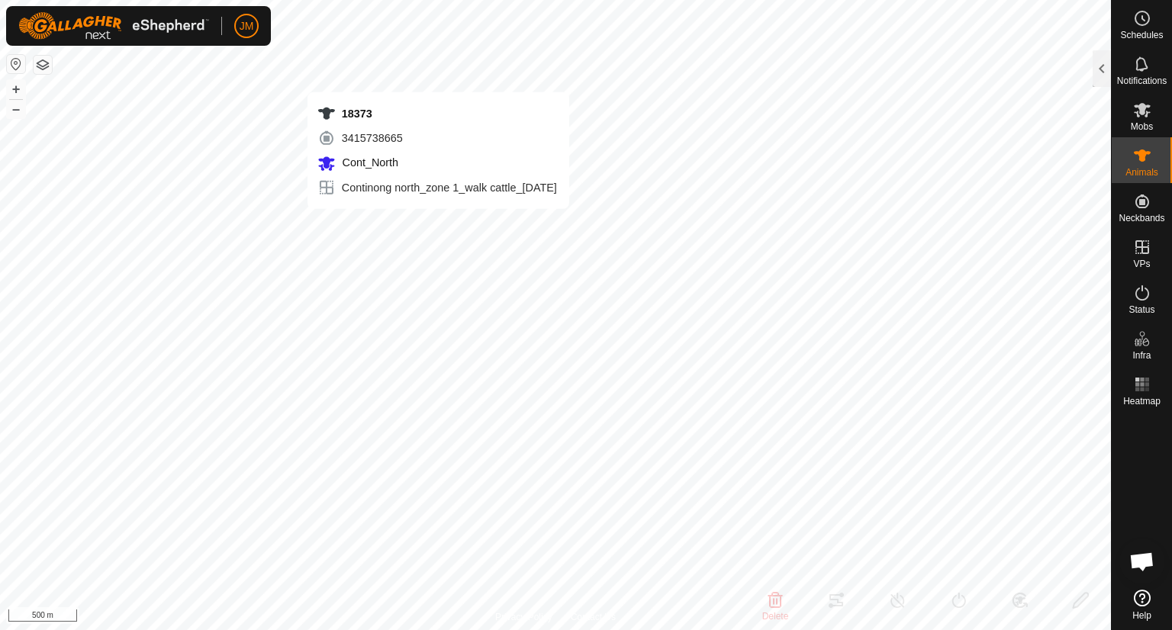
type input "18373"
type input "-"
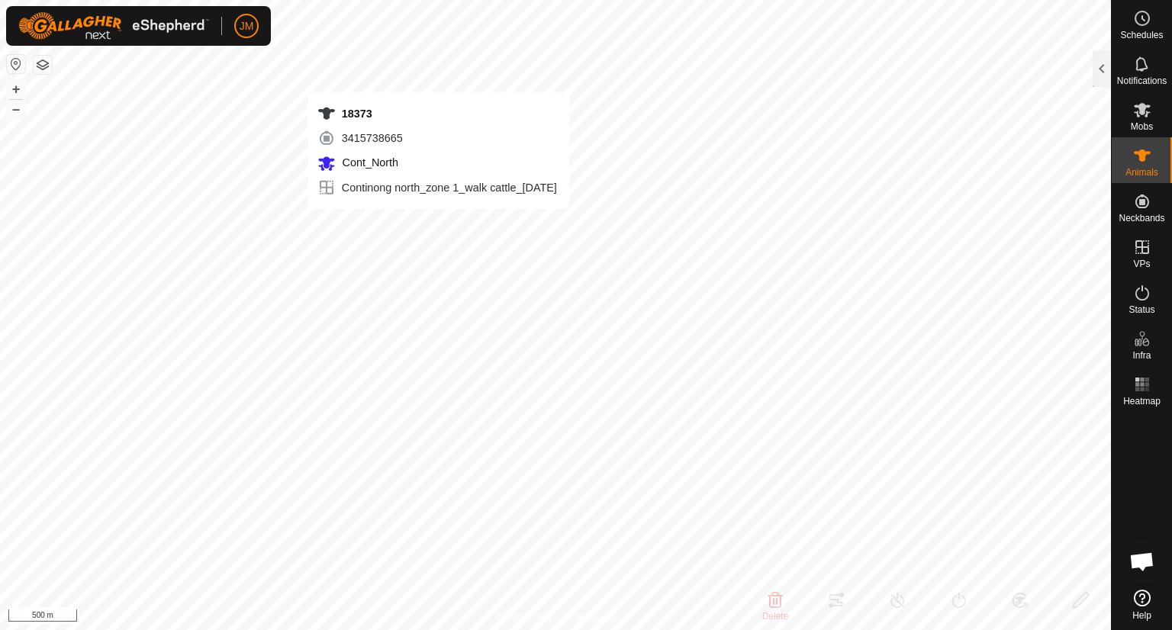
type input "-"
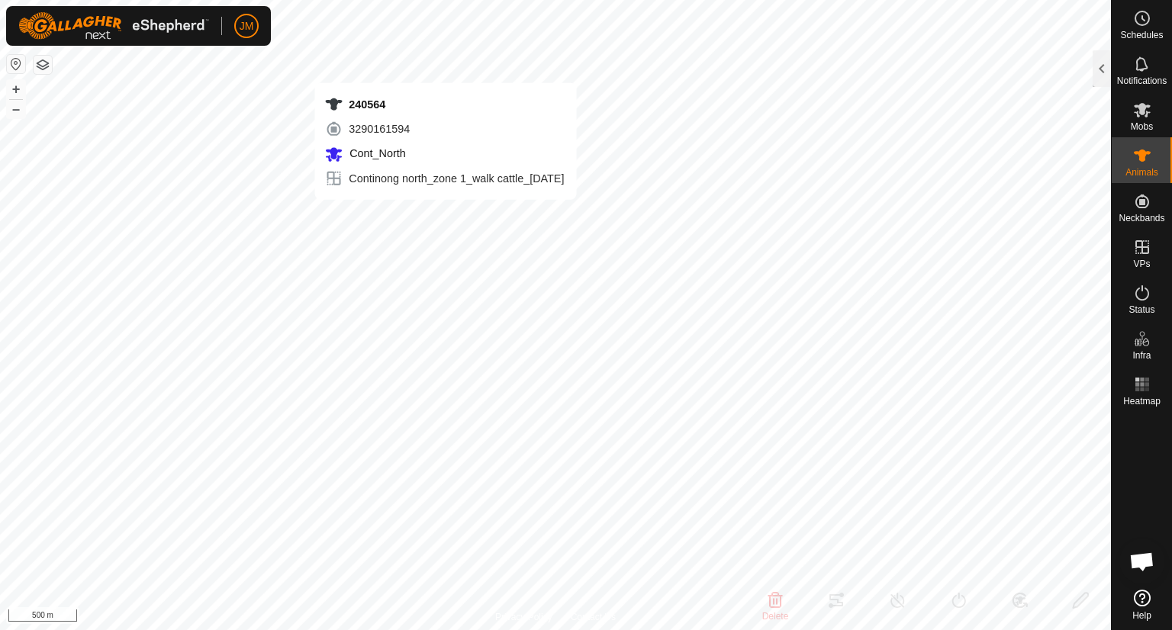
type input "240333"
type input "-"
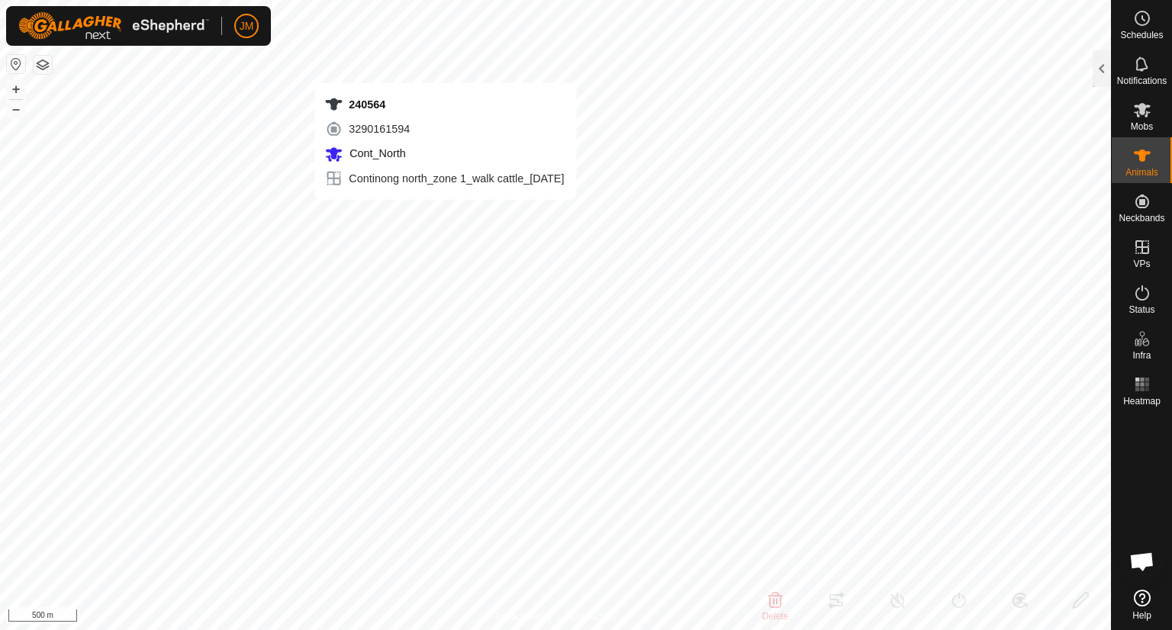
type input "-"
type input "240419"
type input "-"
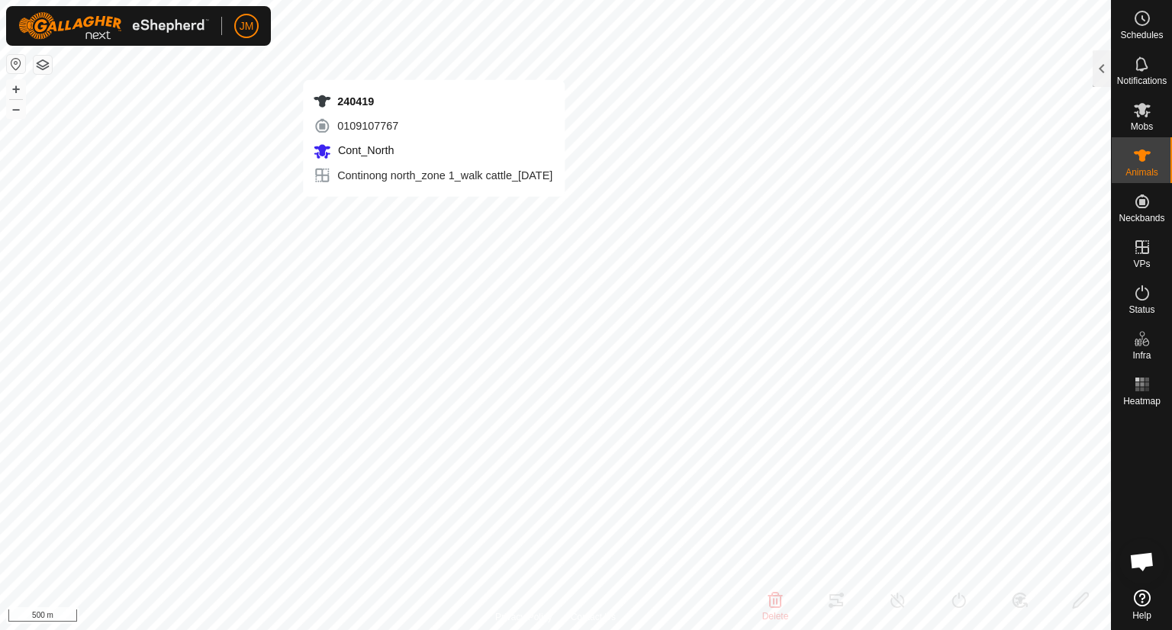
type input "-"
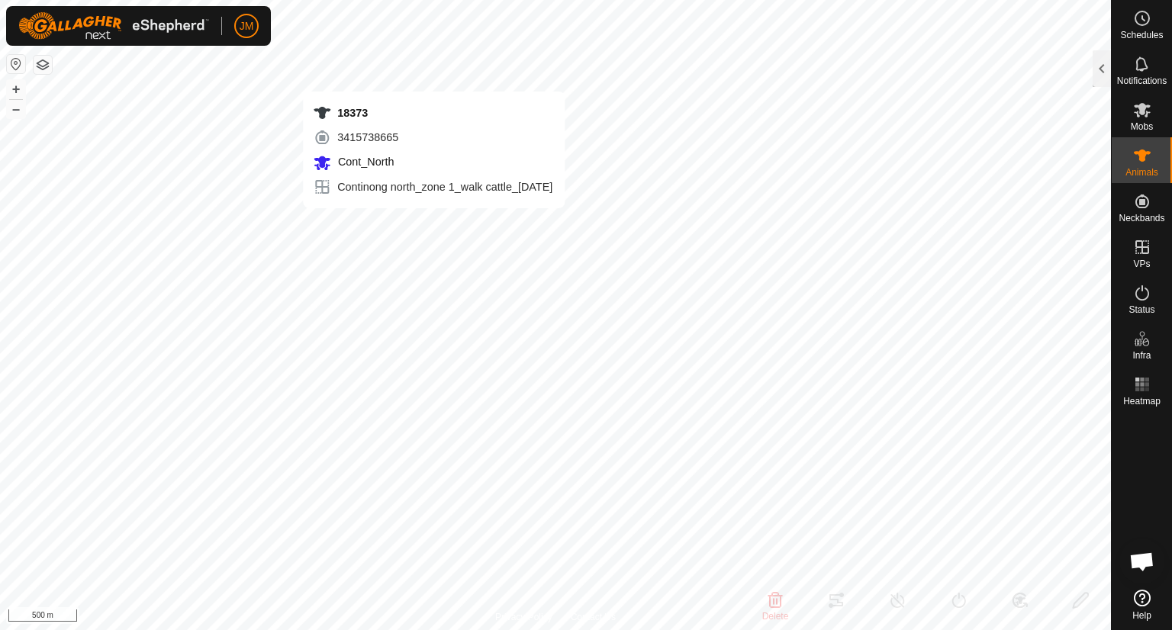
type input "18373"
type input "-"
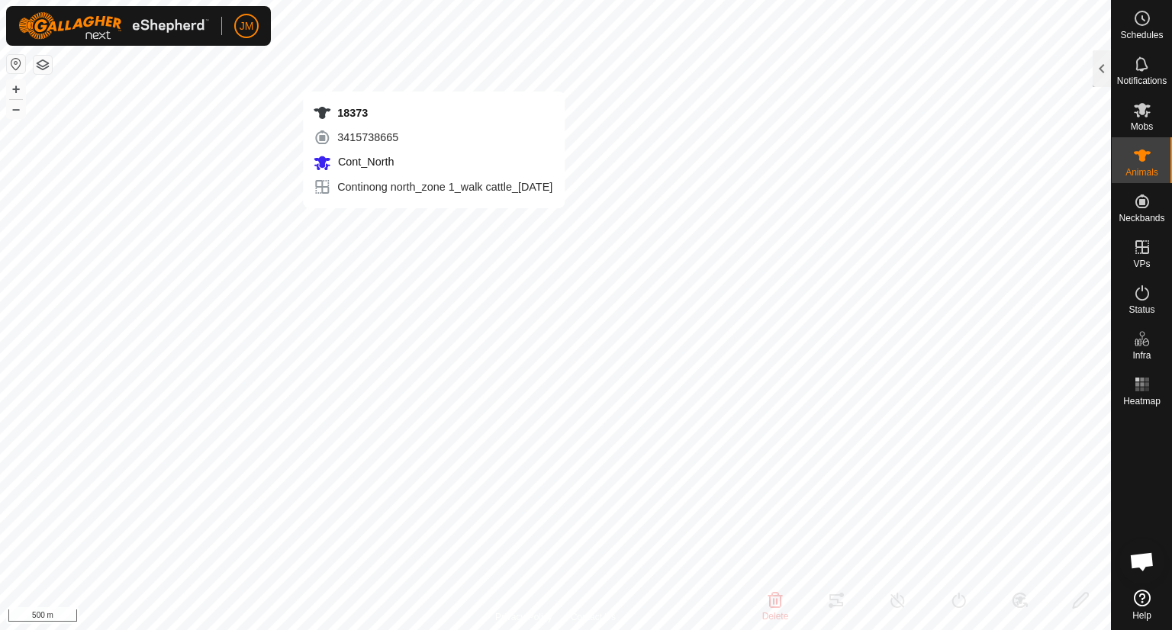
type input "-"
type input "18318"
type input "-"
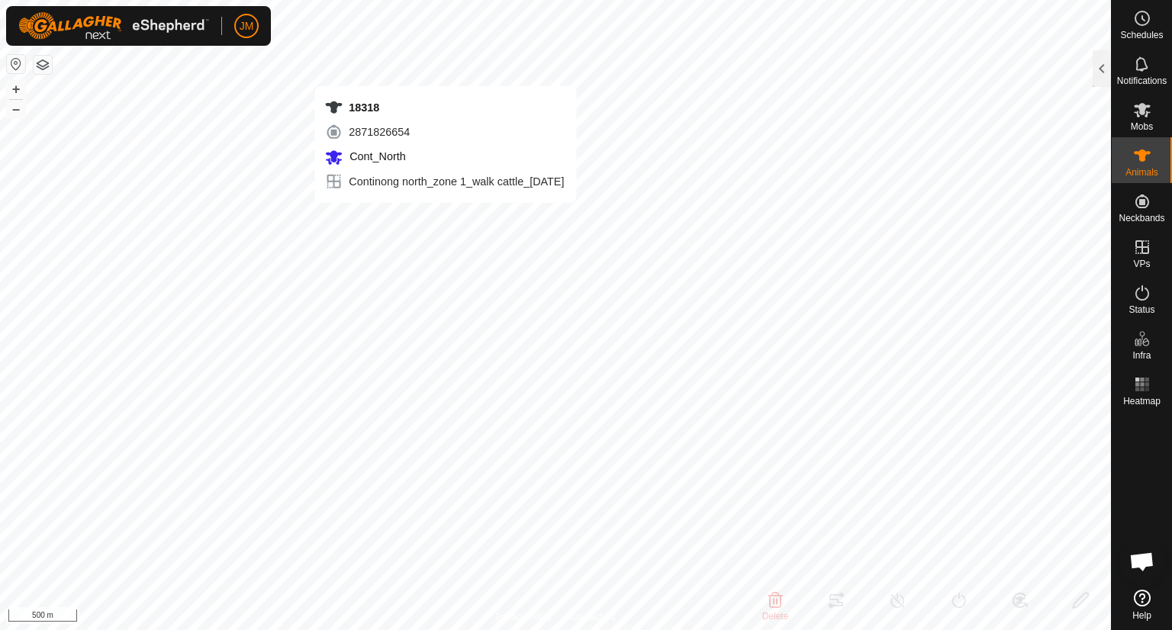
type input "-"
click at [18, 84] on button "+" at bounding box center [16, 89] width 18 height 18
